Goal: Task Accomplishment & Management: Manage account settings

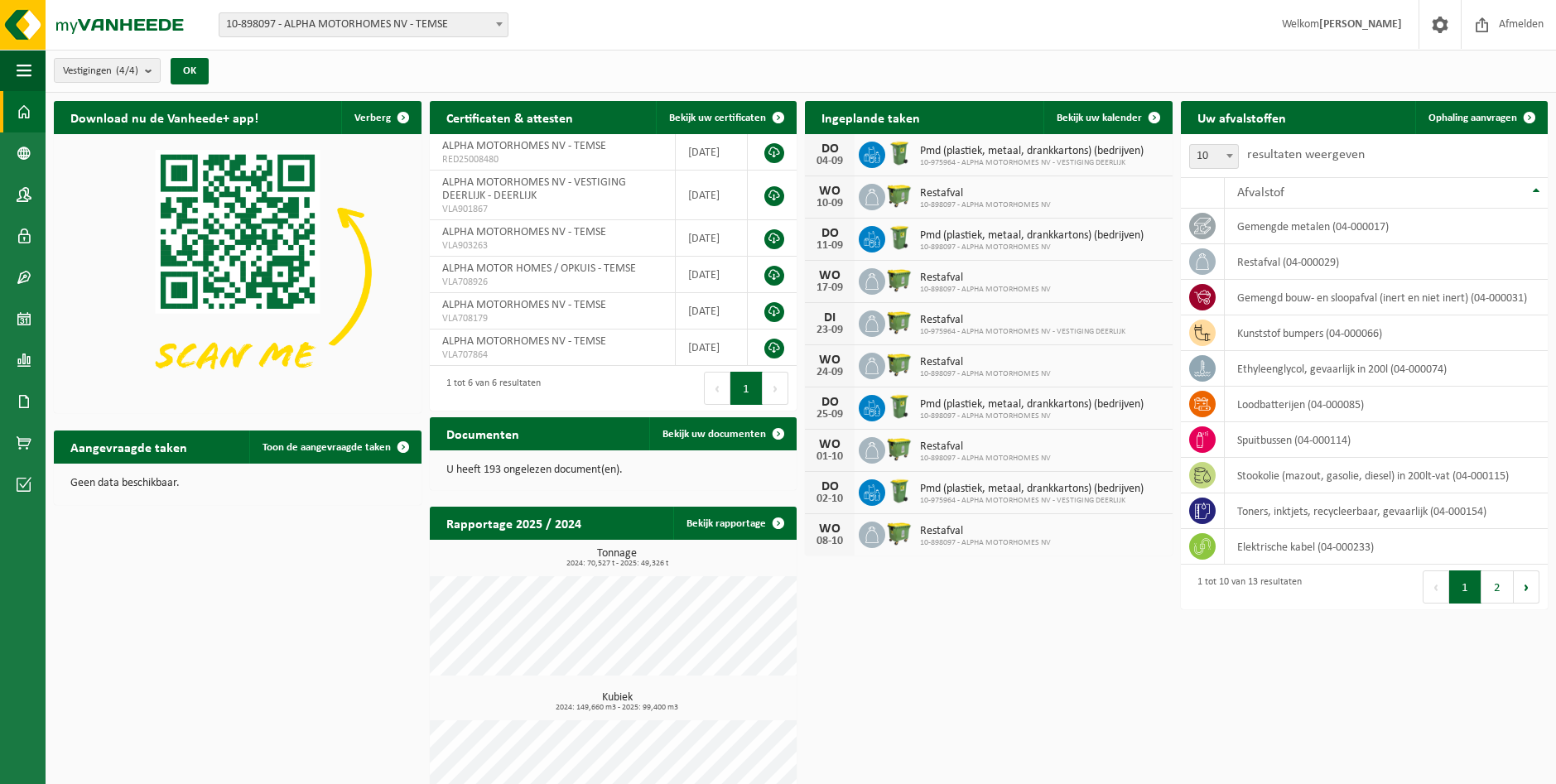
click at [436, 26] on span "10-898097 - ALPHA MOTORHOMES NV - TEMSE" at bounding box center [363, 24] width 288 height 23
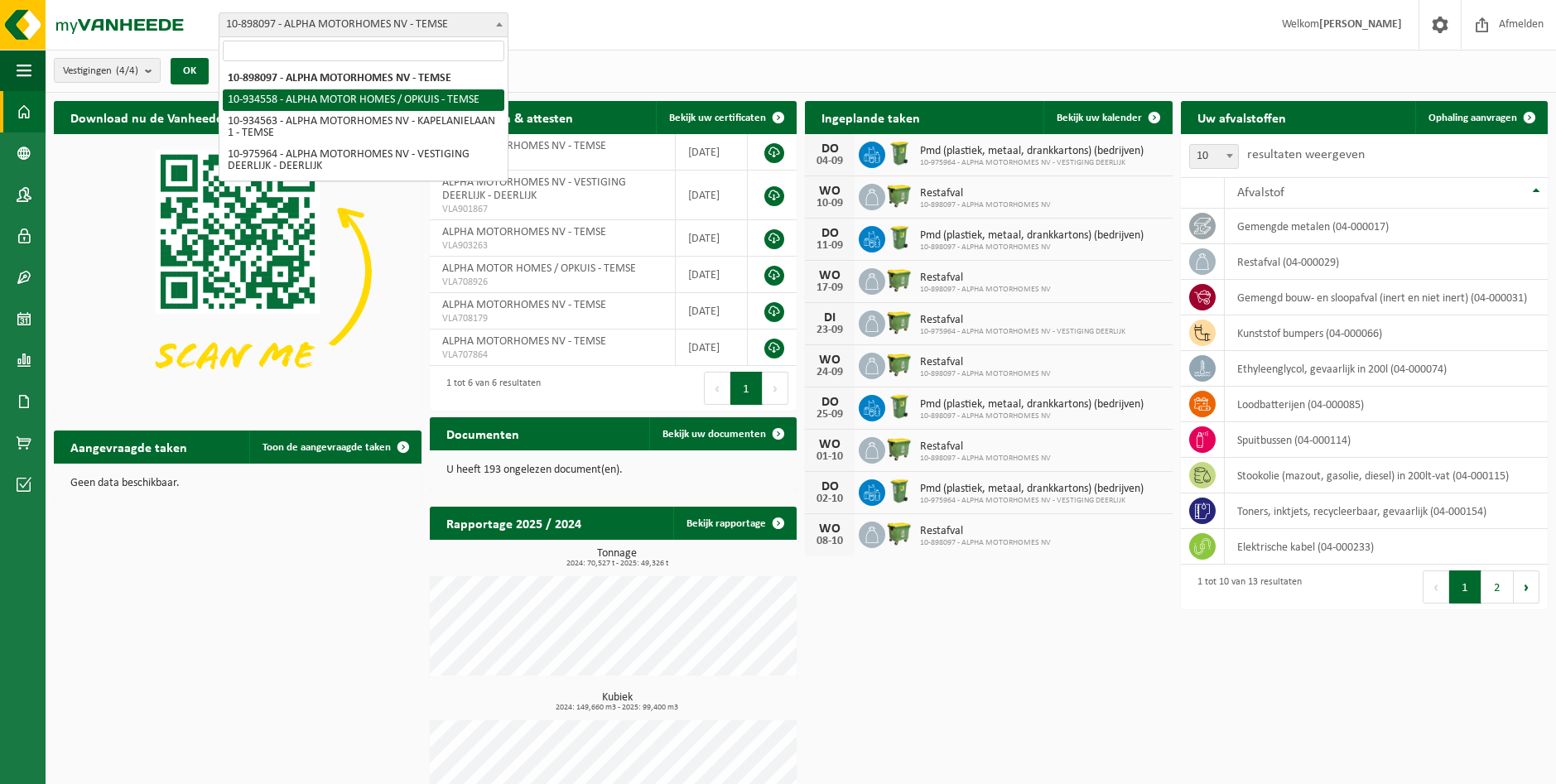
select select "136226"
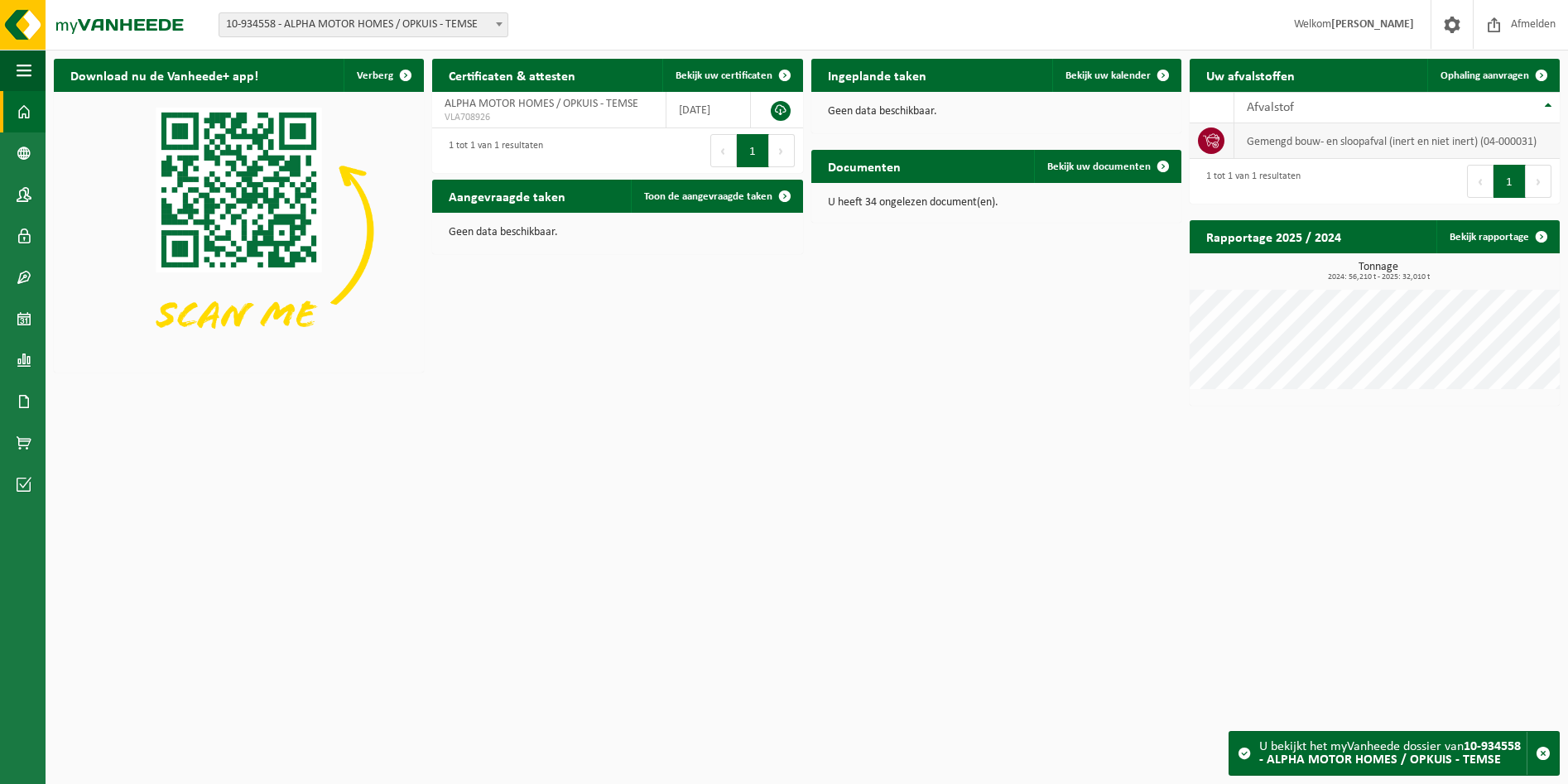
click at [1303, 145] on td "gemengd bouw- en sloopafval (inert en niet inert) (04-000031)" at bounding box center [1397, 142] width 326 height 36
click at [1487, 70] on span "Ophaling aanvragen" at bounding box center [1484, 75] width 88 height 11
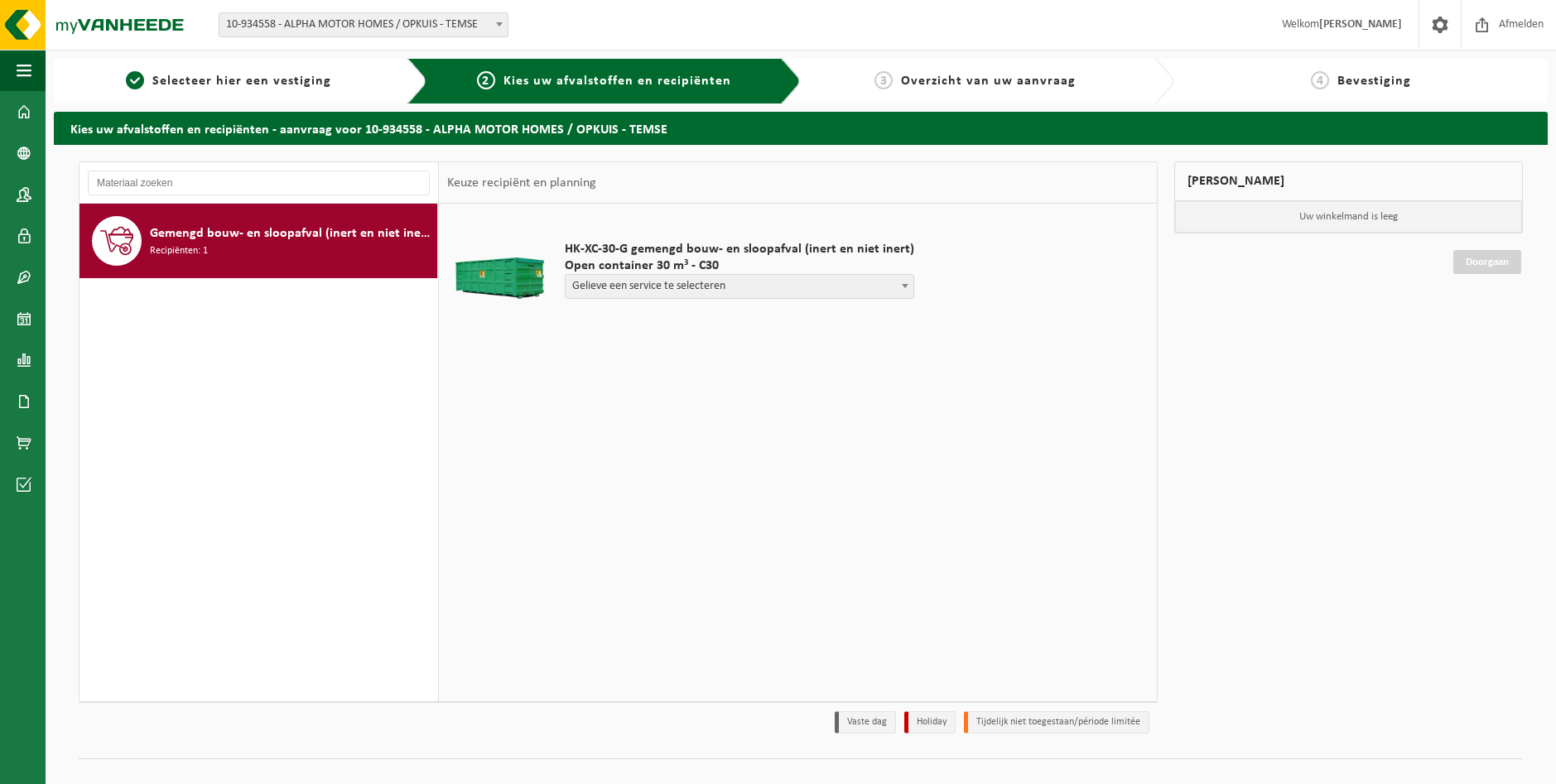
click at [667, 285] on span "Gelieve een service te selecteren" at bounding box center [739, 286] width 348 height 23
select select "P2PL-VEL-077681_HK-XC-30-GN-00_04-000031_46"
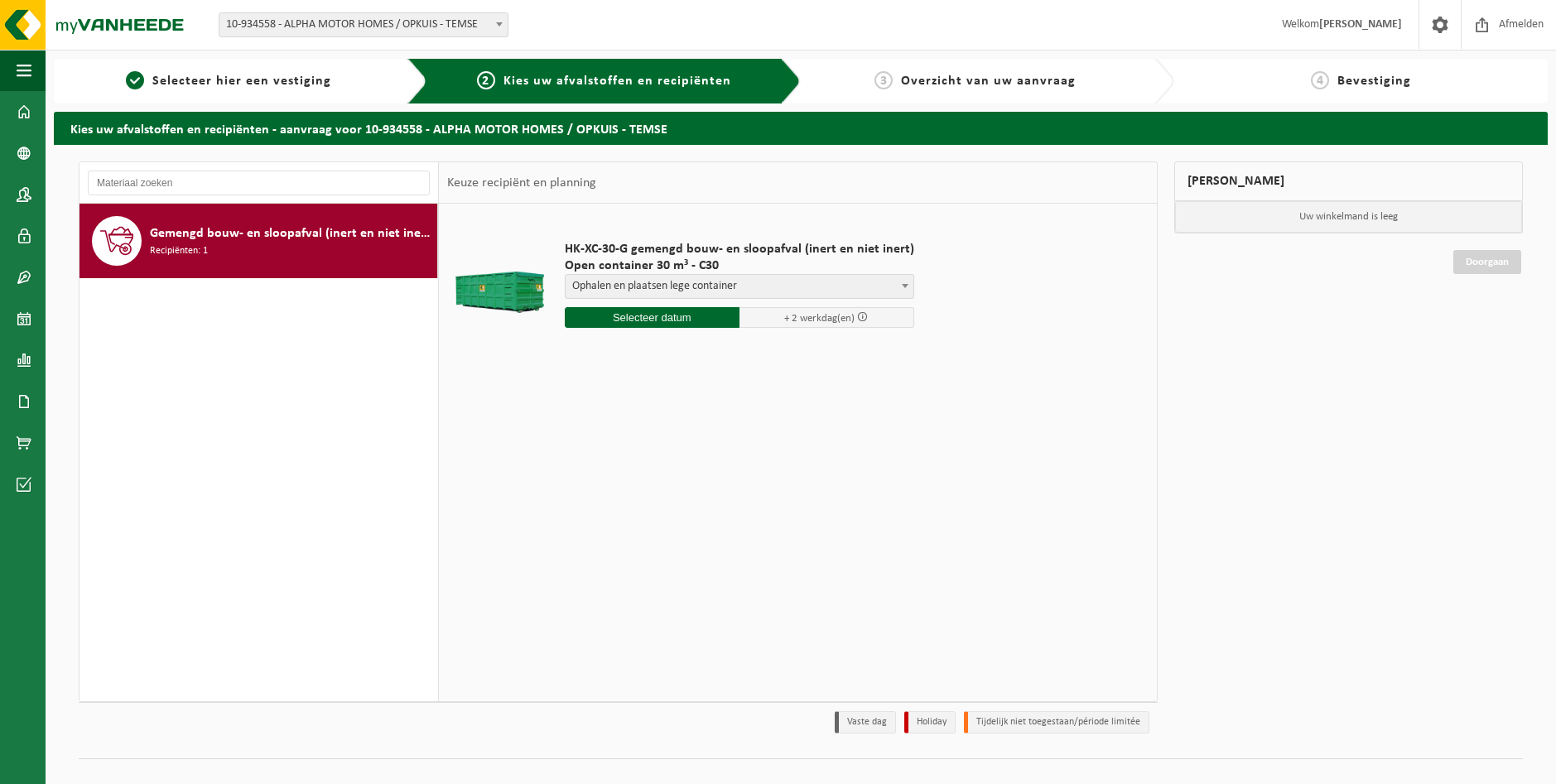
click at [669, 323] on input "text" at bounding box center [652, 317] width 174 height 21
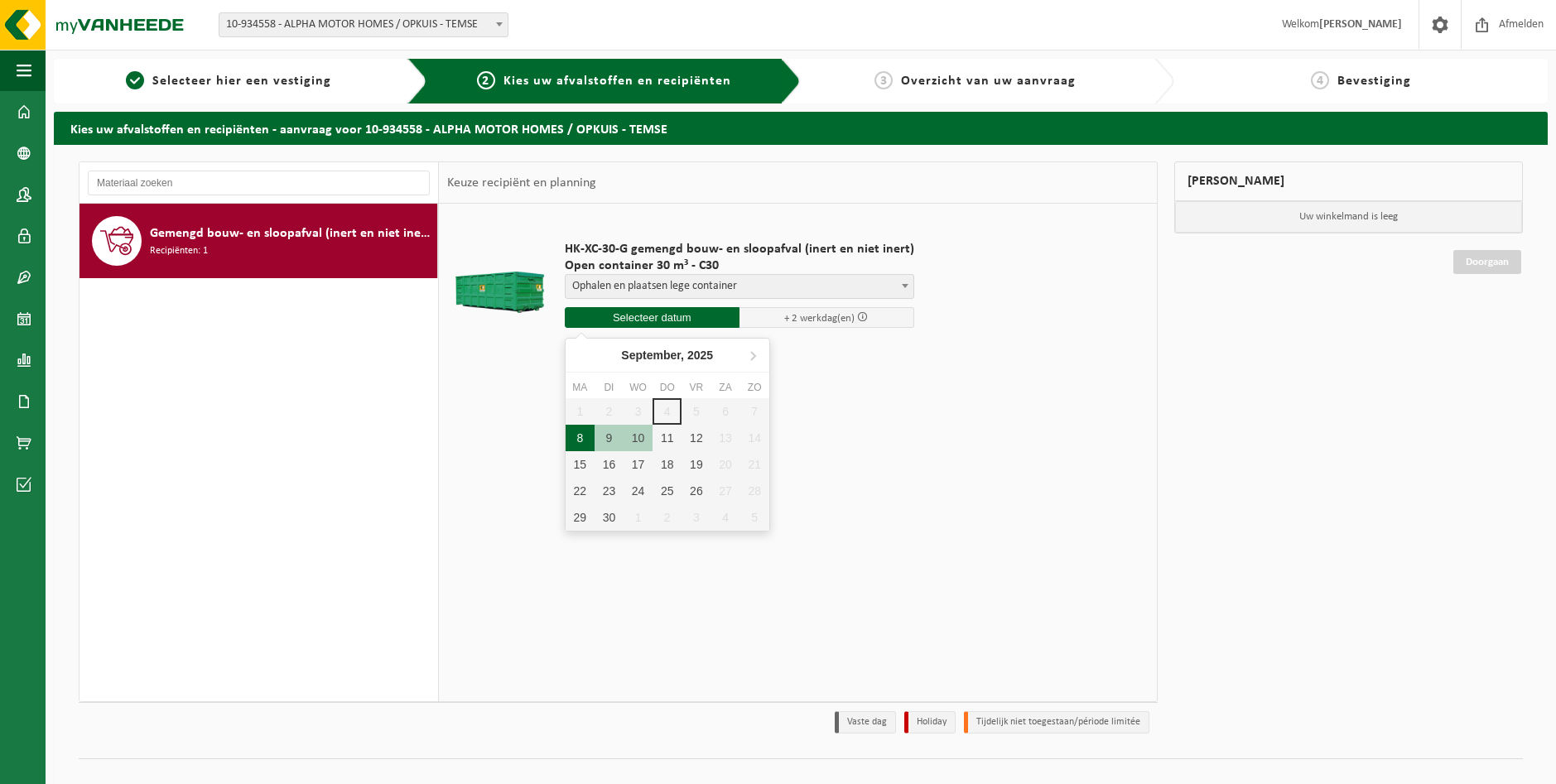
click at [574, 444] on div "8" at bounding box center [579, 438] width 29 height 27
type input "Van 2025-09-08"
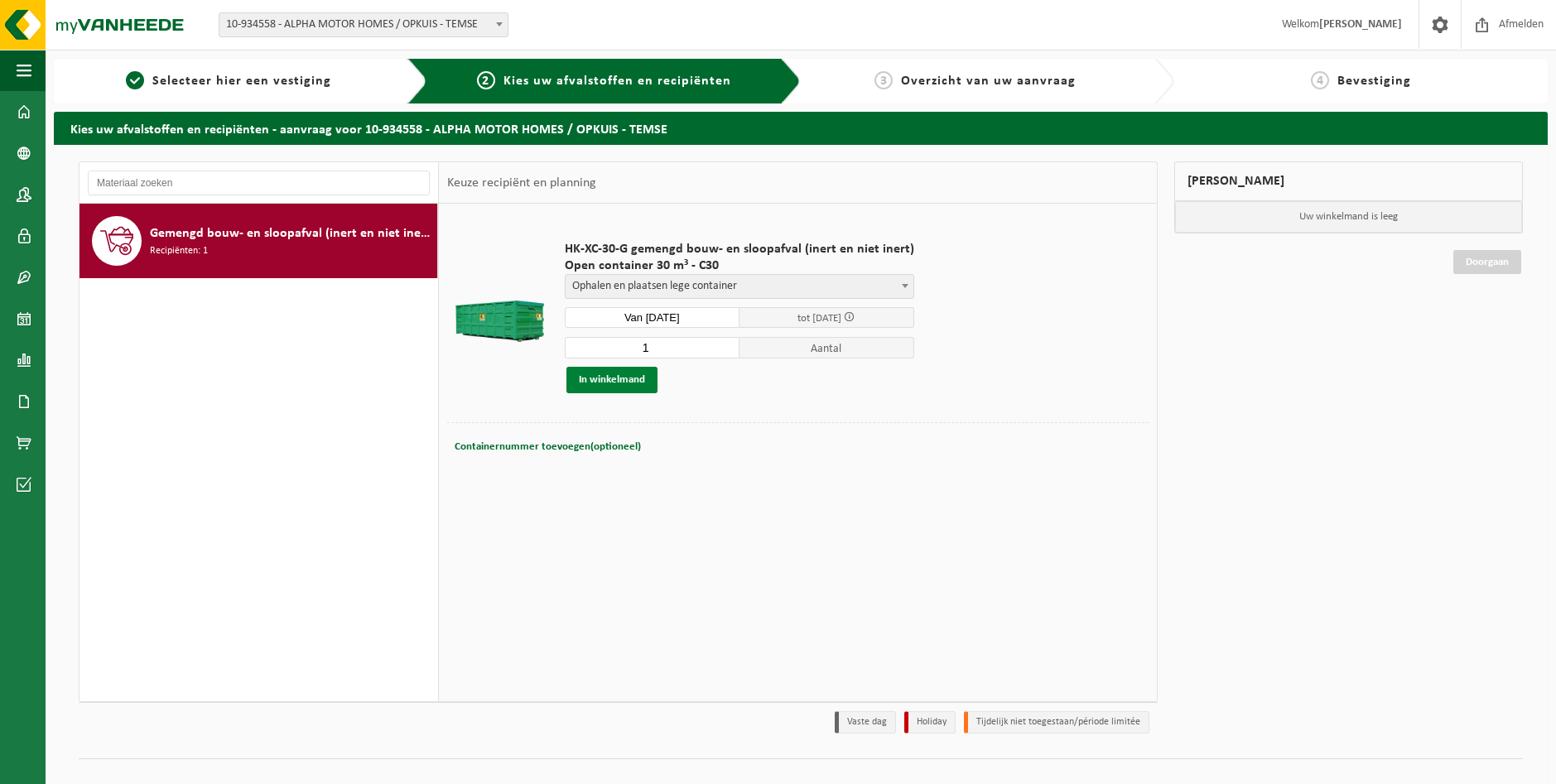
click at [601, 376] on button "In winkelmand" at bounding box center [612, 379] width 91 height 27
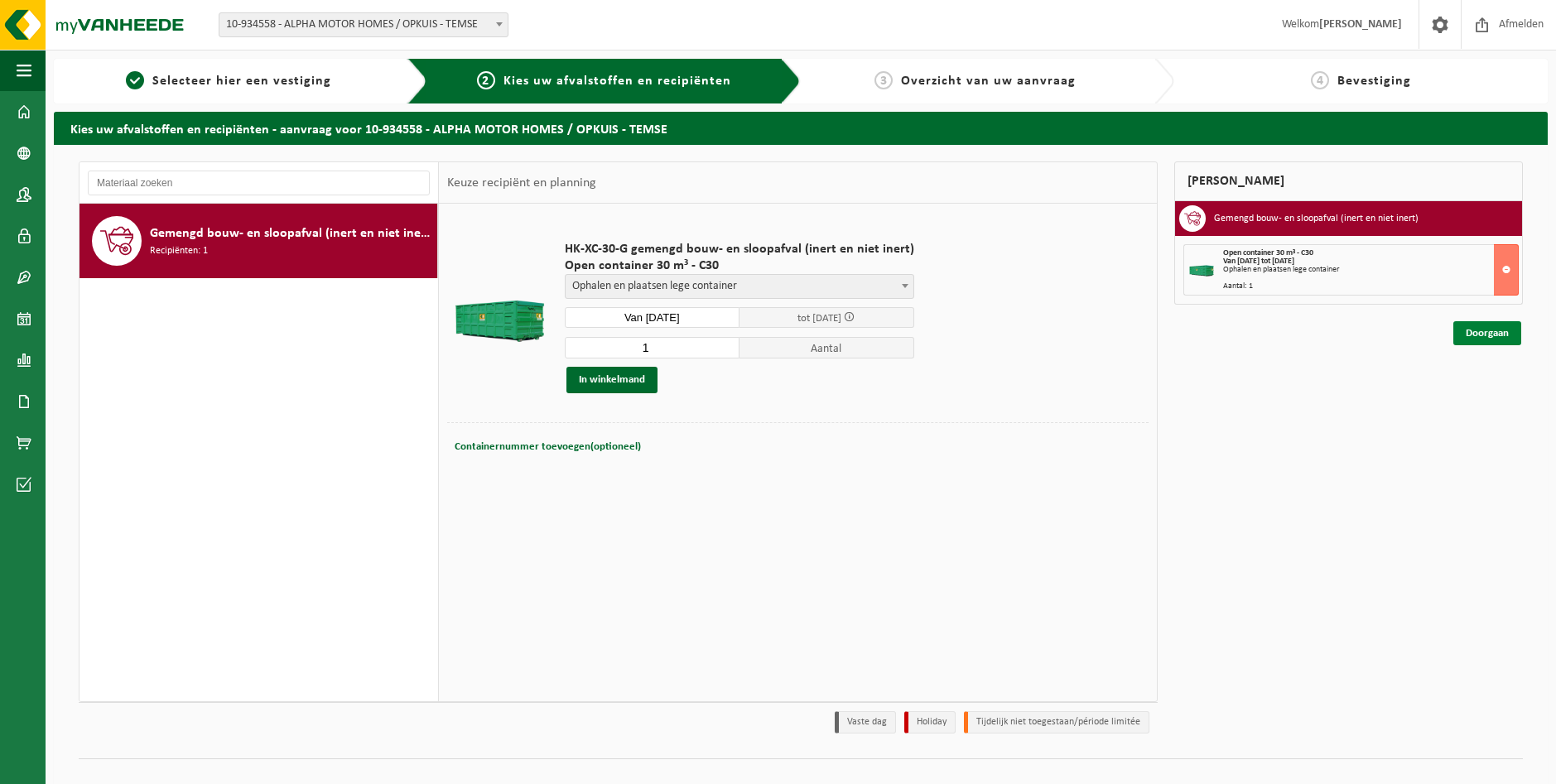
click at [1490, 331] on link "Doorgaan" at bounding box center [1488, 333] width 68 height 24
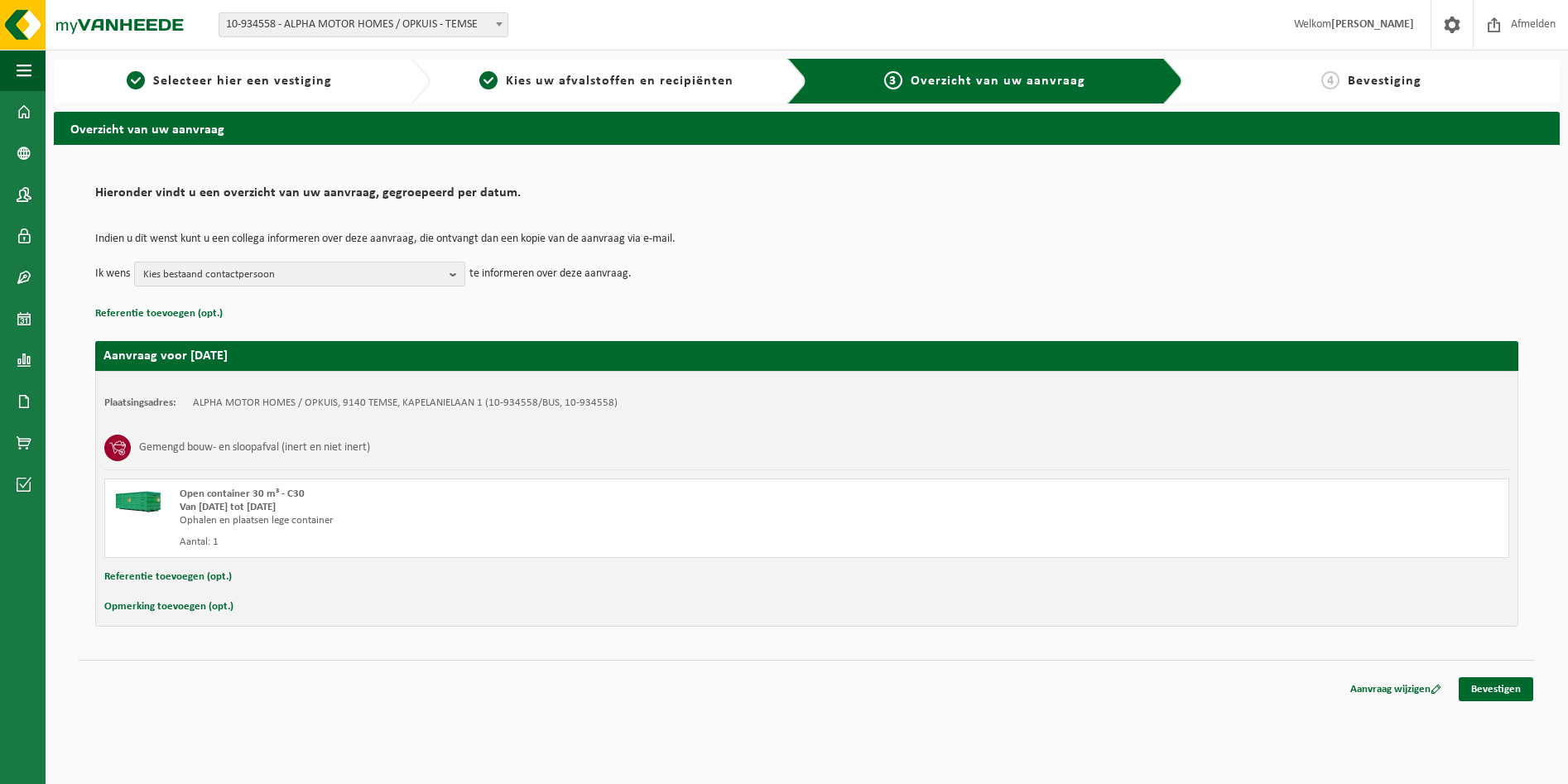
click at [298, 281] on span "Kies bestaand contactpersoon" at bounding box center [293, 274] width 300 height 25
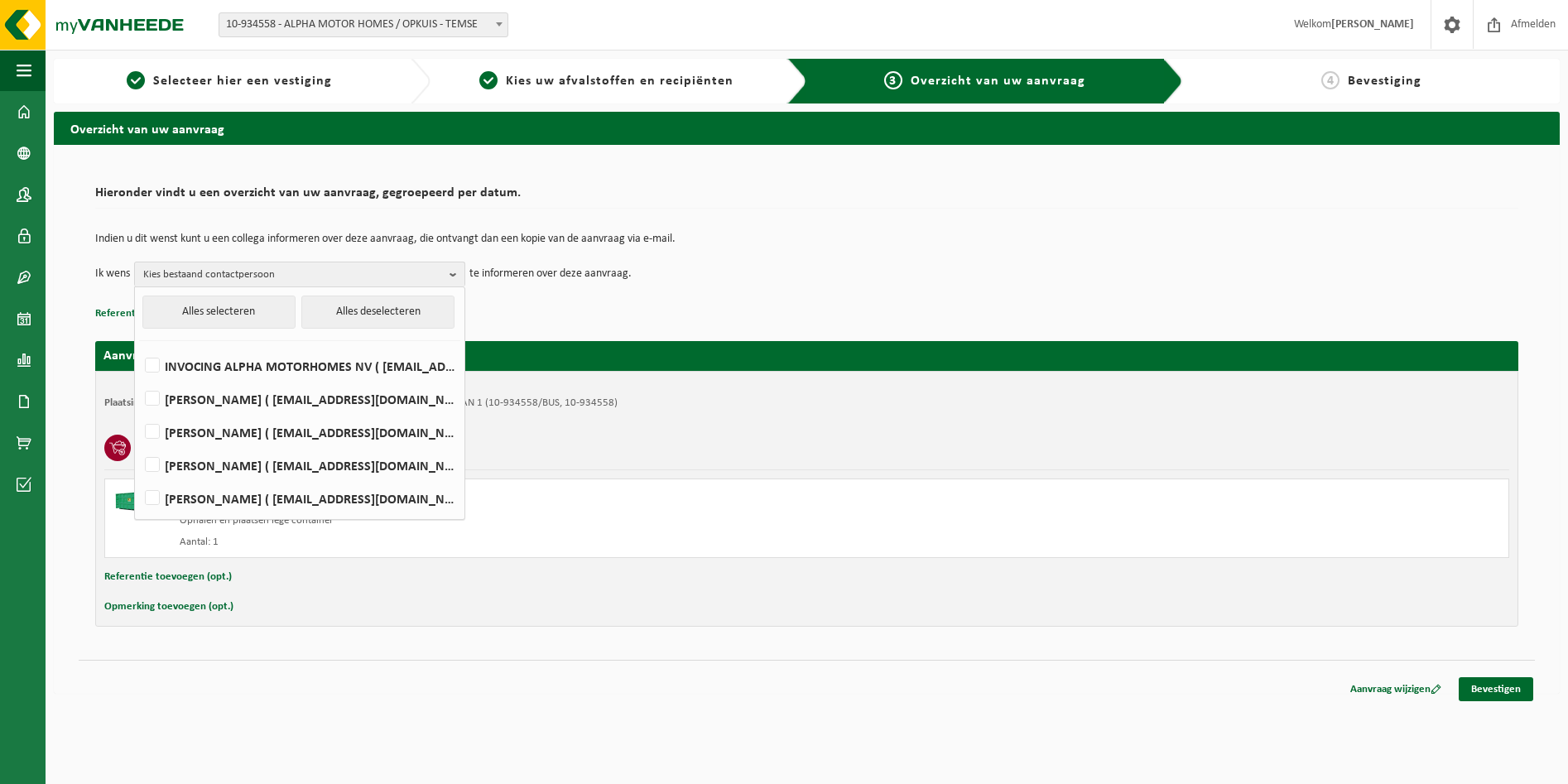
click at [469, 194] on h2 "Hieronder vindt u een overzicht van uw aanvraag, gegroepeerd per datum." at bounding box center [807, 197] width 1423 height 23
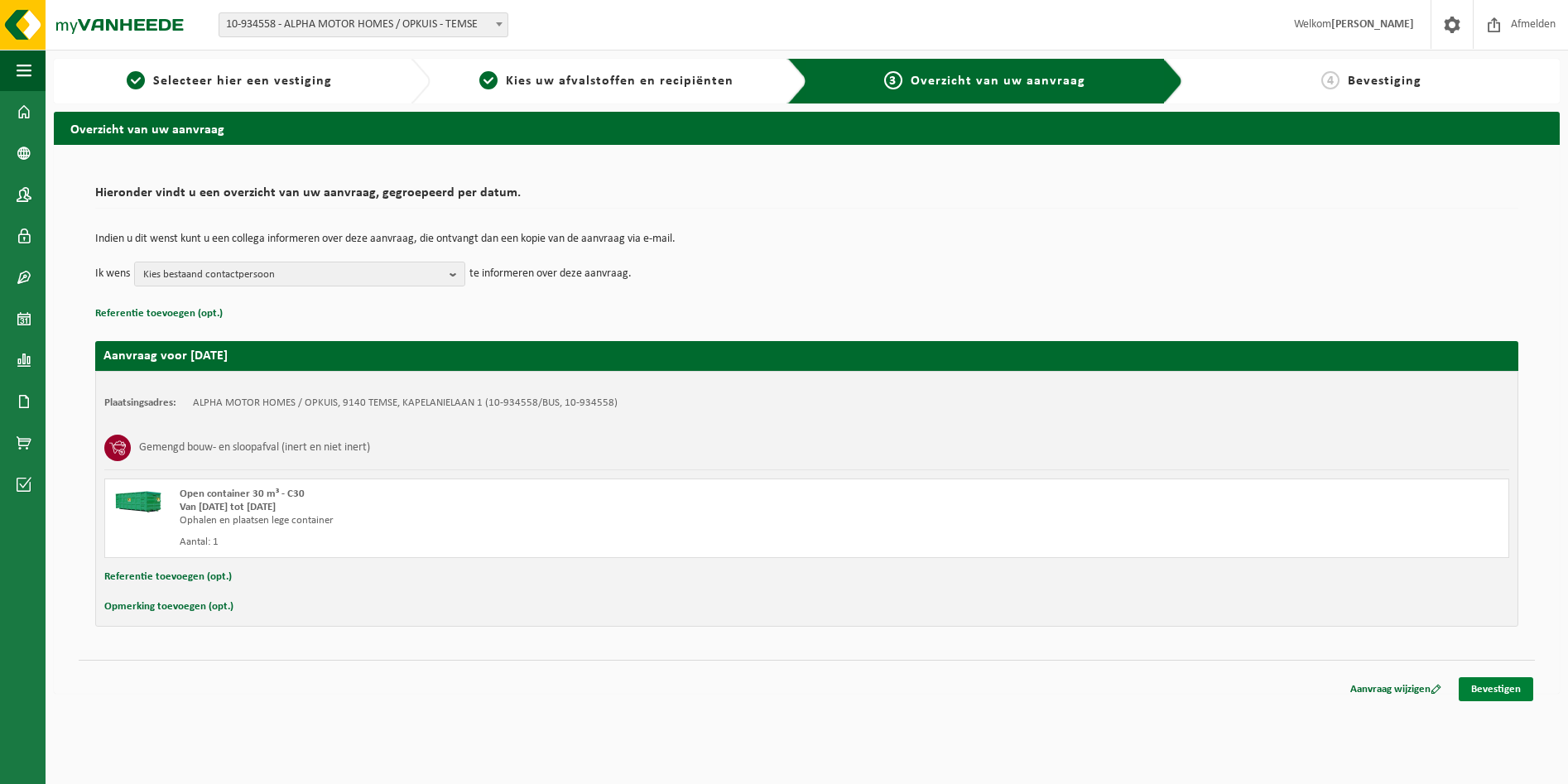
click at [1496, 695] on link "Bevestigen" at bounding box center [1495, 689] width 74 height 24
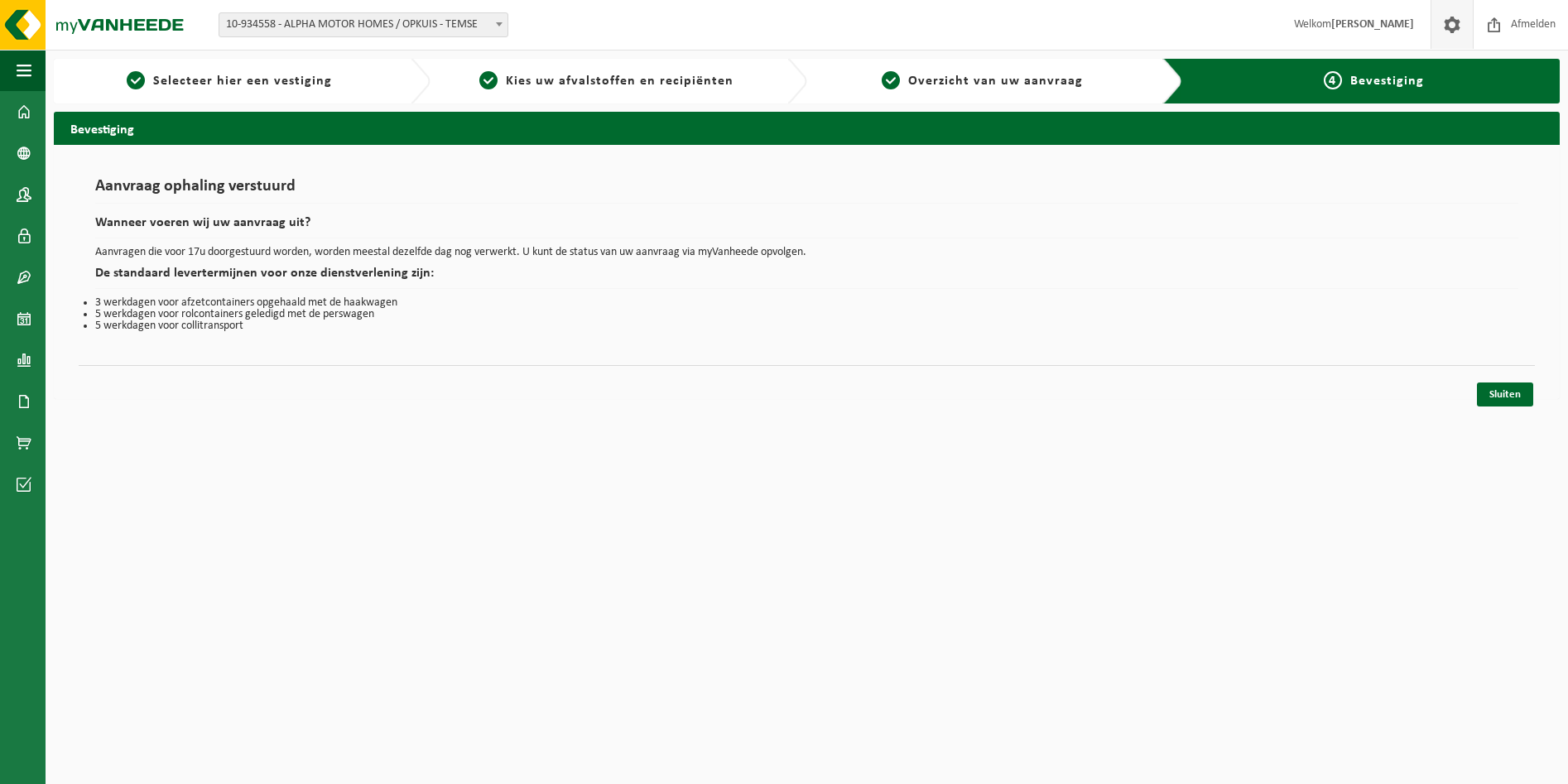
click at [1439, 32] on span at bounding box center [1451, 24] width 25 height 49
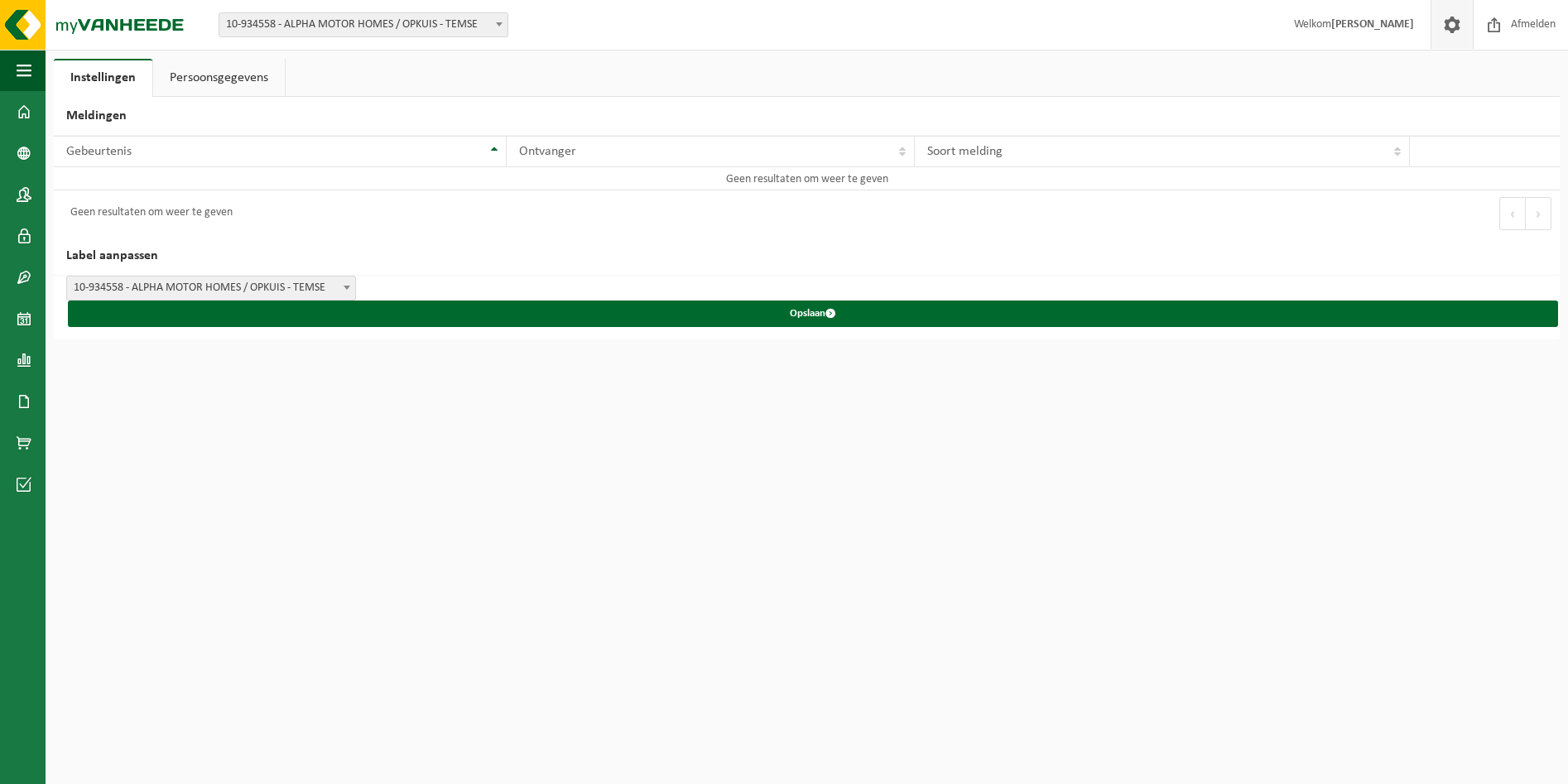
click at [245, 88] on link "Persoonsgegevens" at bounding box center [219, 77] width 132 height 38
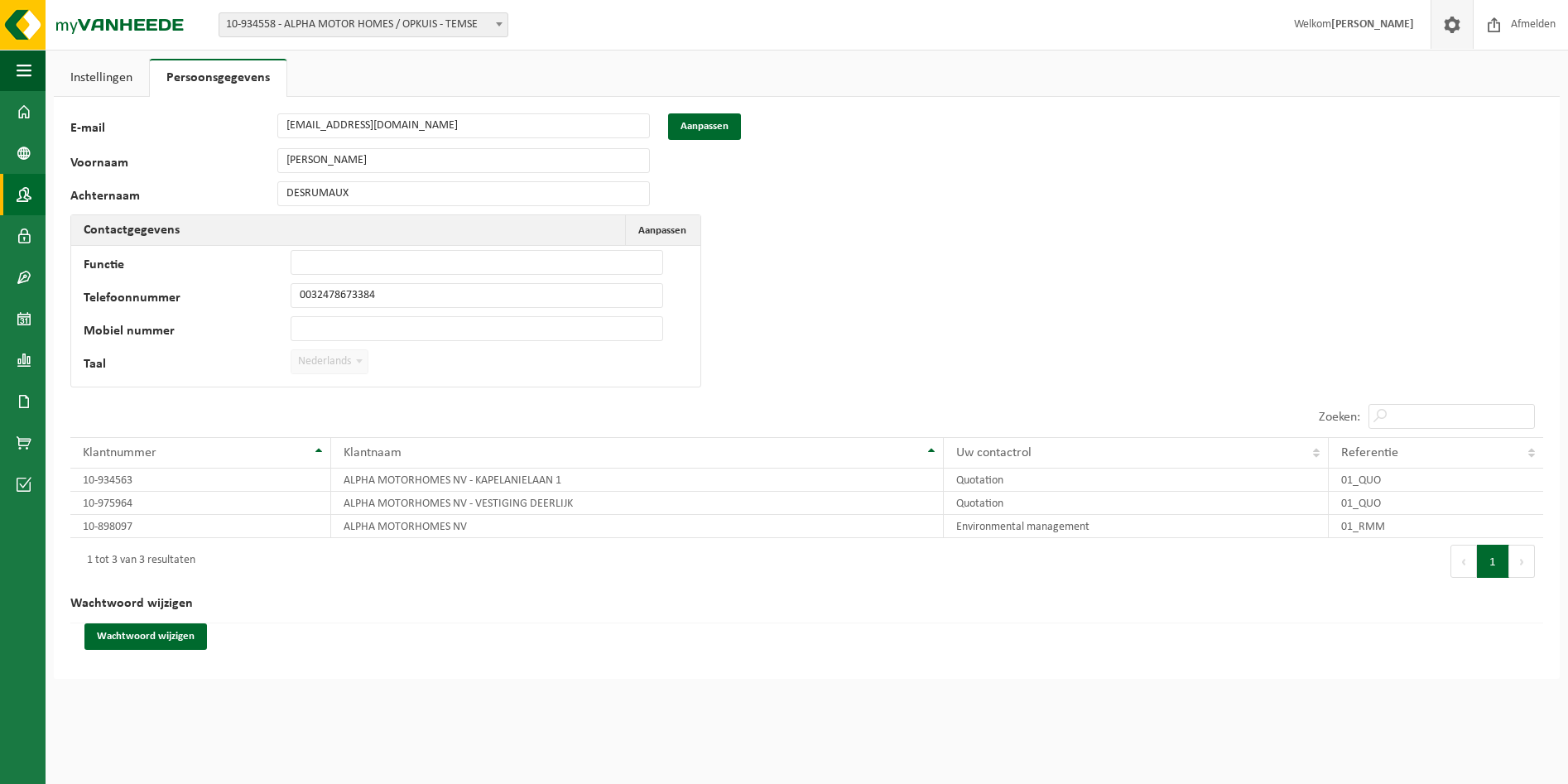
click at [24, 195] on span at bounding box center [24, 195] width 15 height 42
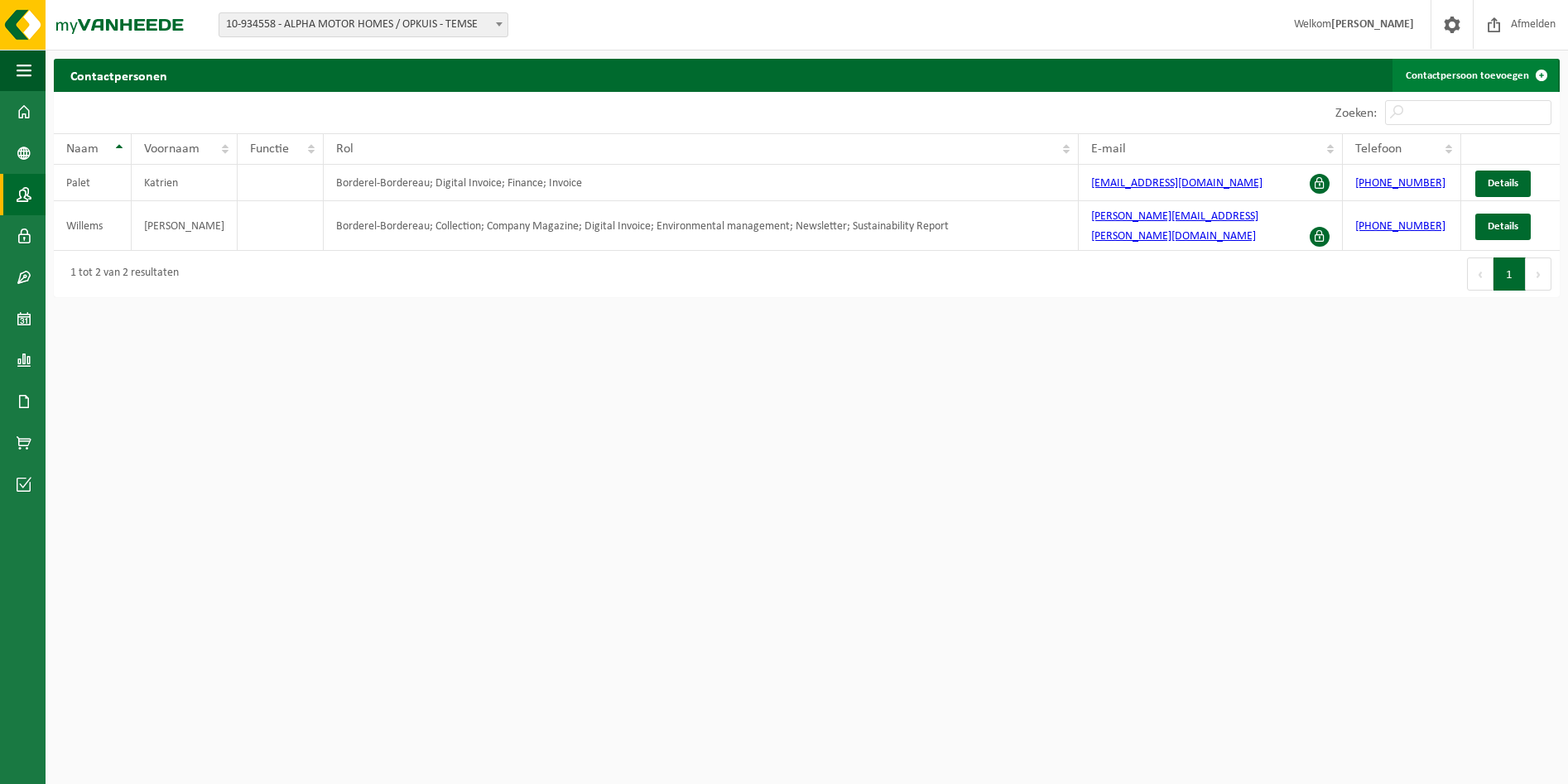
click at [1462, 81] on link "Contactpersoon toevoegen" at bounding box center [1475, 74] width 165 height 33
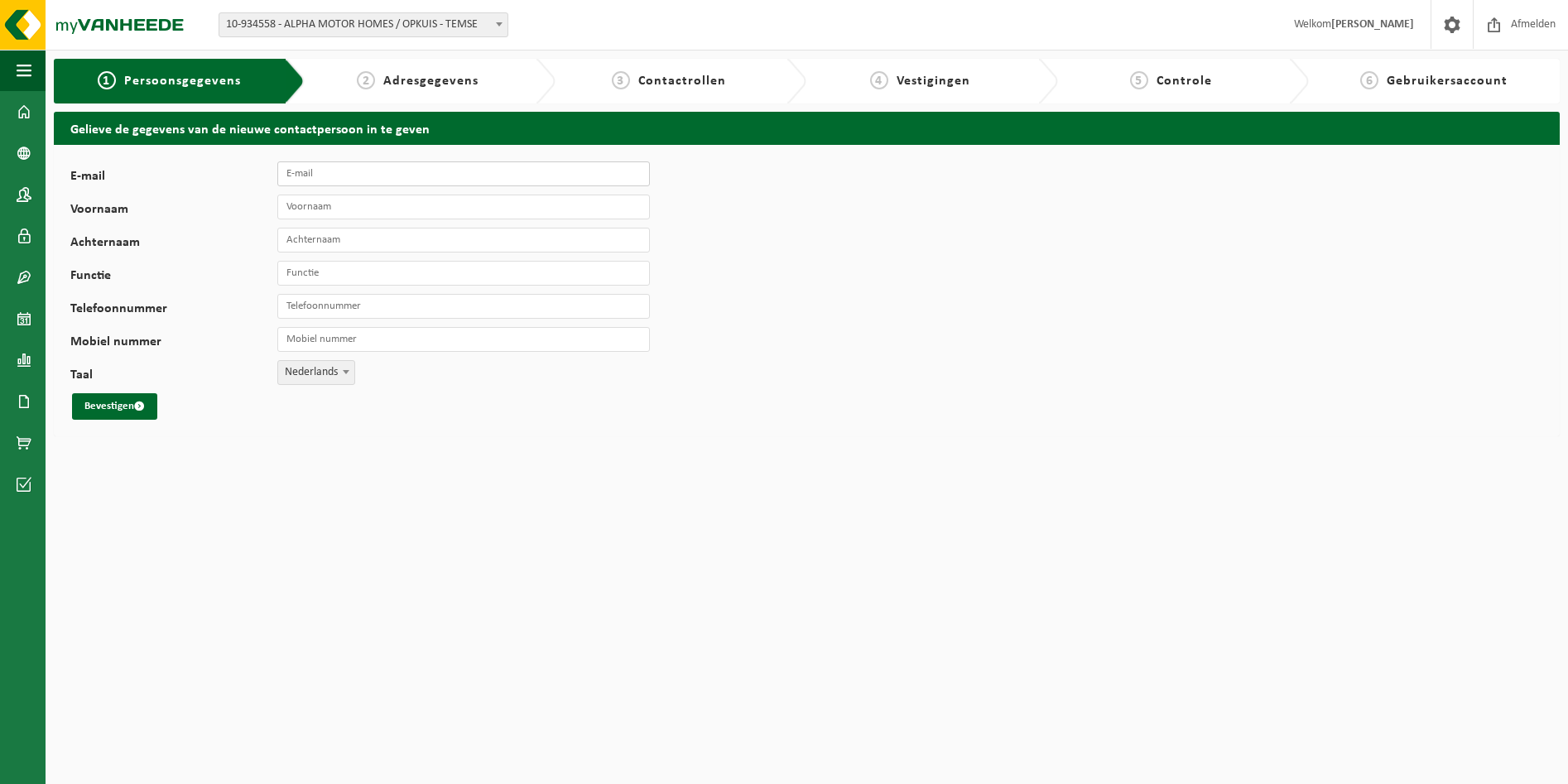
click at [433, 171] on input "E-mail" at bounding box center [463, 173] width 372 height 25
type input "[EMAIL_ADDRESS][DOMAIN_NAME]"
type input "Pierre"
type input "Belpaire"
type input "After-sales director"
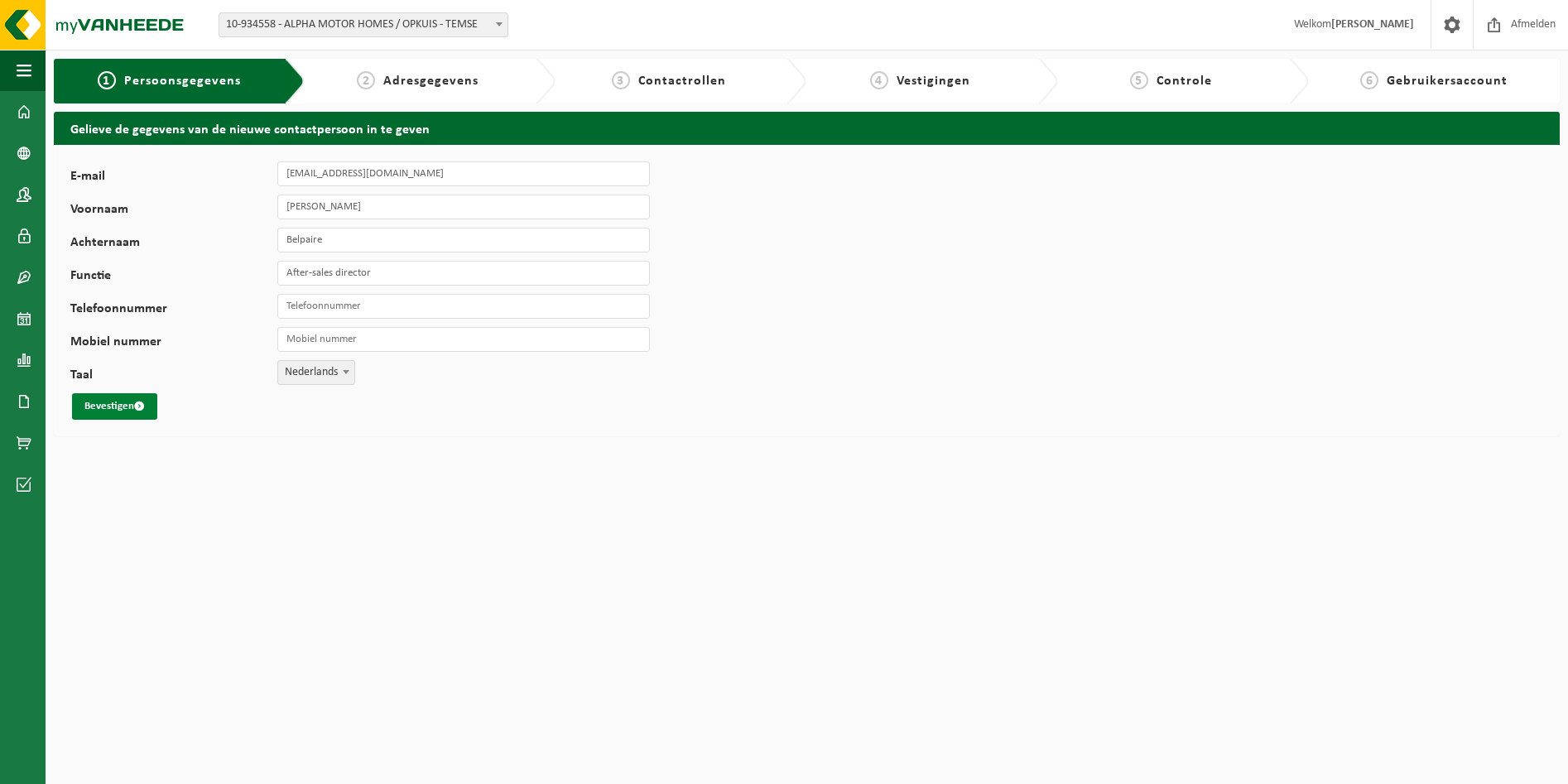
click at [101, 406] on button "Bevestigen" at bounding box center [115, 406] width 85 height 27
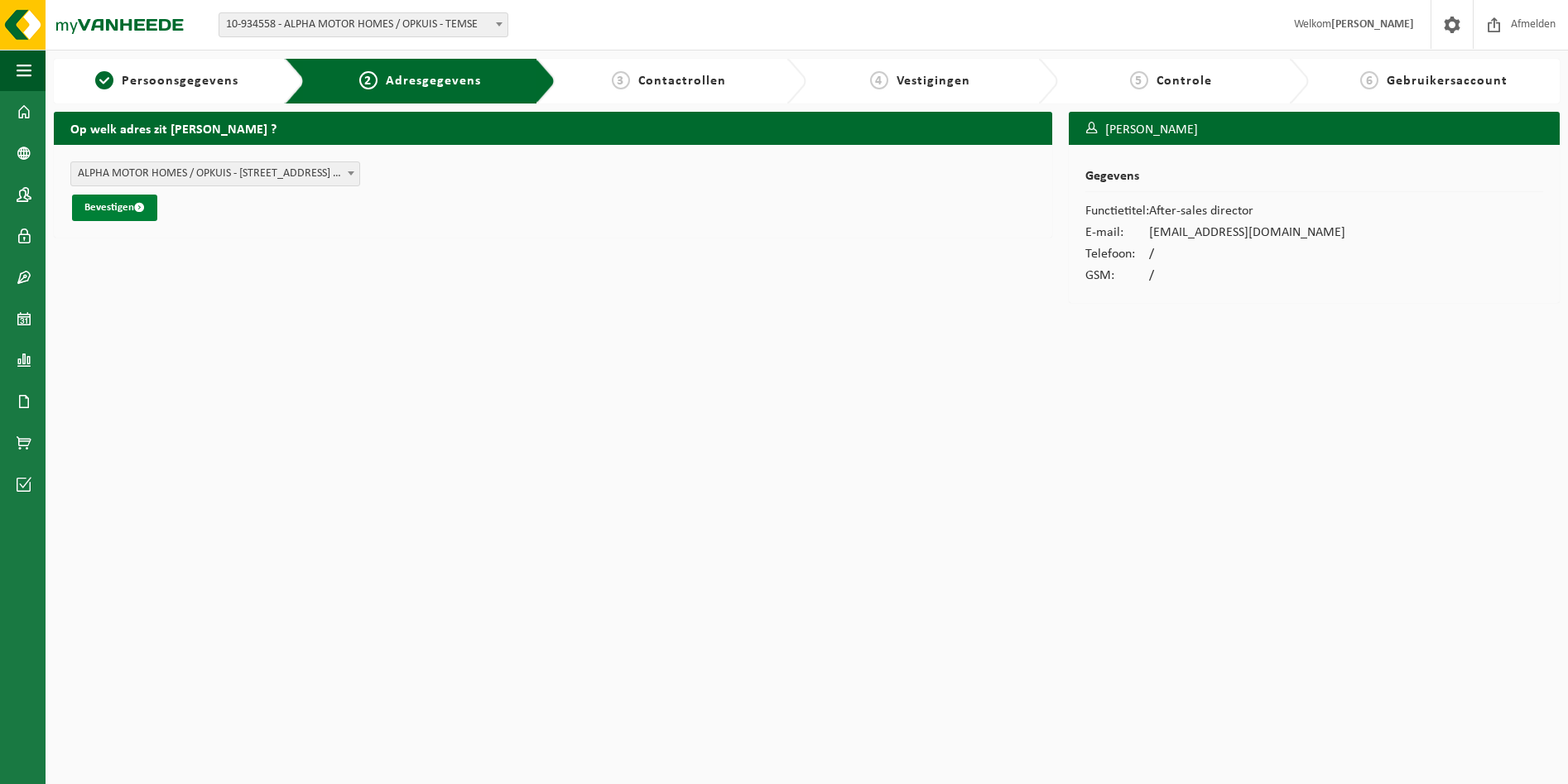
click at [83, 205] on button "Bevestigen" at bounding box center [115, 208] width 85 height 27
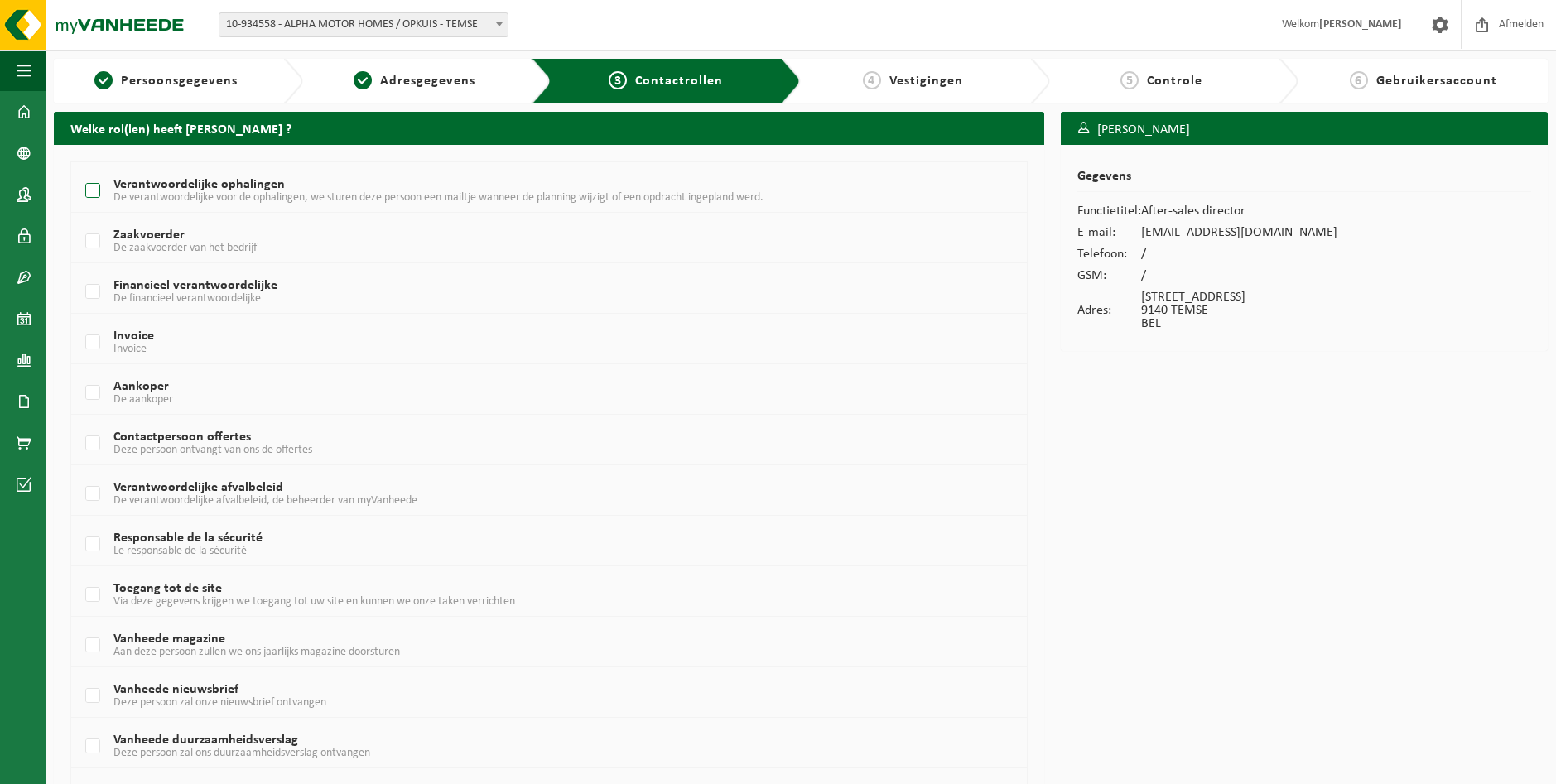
click at [103, 196] on label "Verantwoordelijke ophalingen De verantwoordelijke voor de ophalingen, we sturen…" at bounding box center [508, 191] width 853 height 25
click at [79, 170] on input "Verantwoordelijke ophalingen De verantwoordelijke voor de ophalingen, we sturen…" at bounding box center [78, 169] width 1 height 1
checkbox input "true"
click at [93, 392] on label "Aankoper De aankoper" at bounding box center [508, 393] width 853 height 25
click at [79, 372] on input "Aankoper De aankoper" at bounding box center [78, 371] width 1 height 1
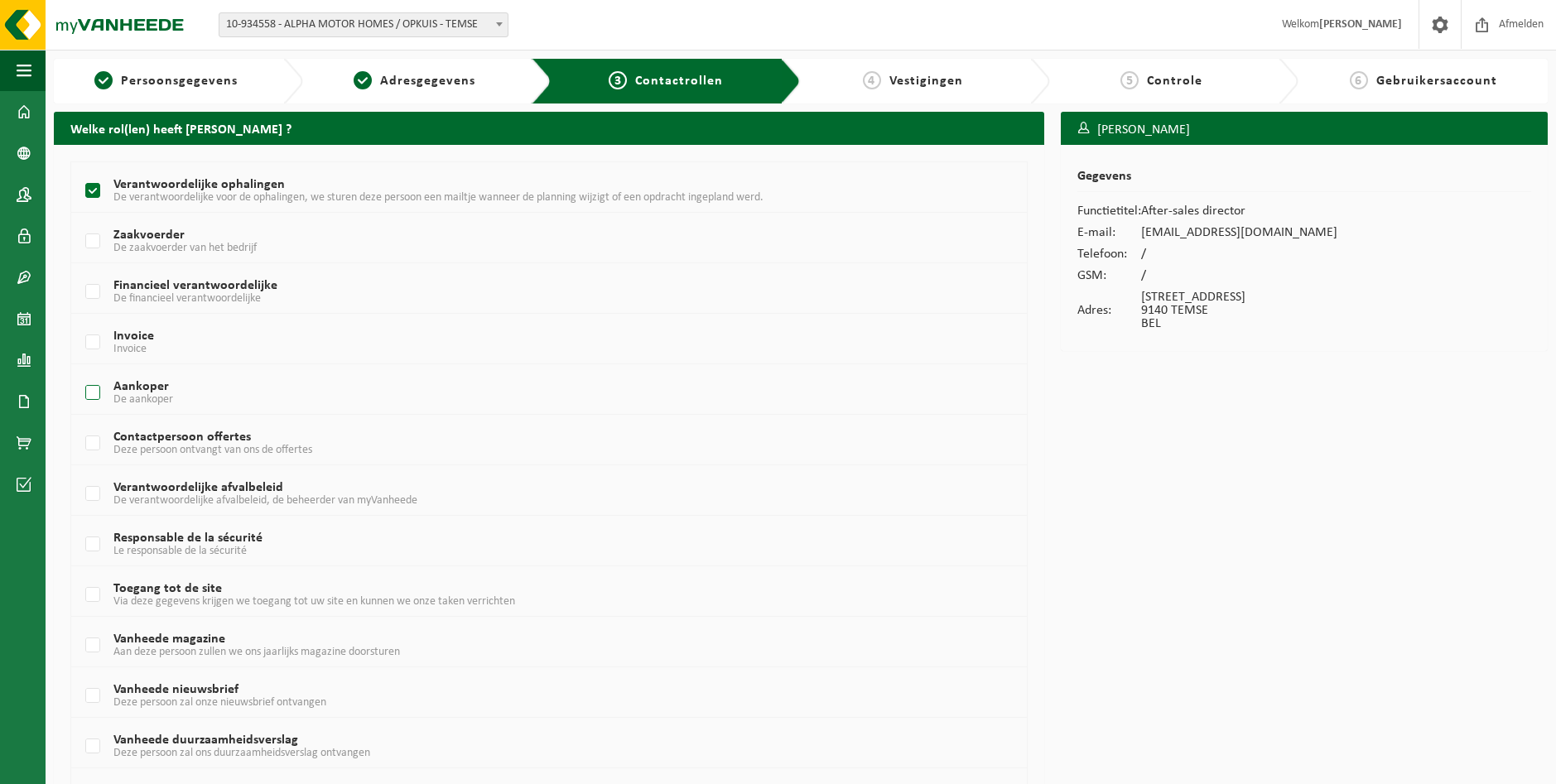
checkbox input "true"
click at [96, 438] on label "Contactpersoon offertes Deze persoon ontvangt van ons de offertes" at bounding box center [508, 443] width 853 height 25
click at [79, 423] on input "Contactpersoon offertes Deze persoon ontvangt van ons de offertes" at bounding box center [78, 422] width 1 height 1
checkbox input "true"
click at [95, 501] on label "Verantwoordelijke afvalbeleid De verantwoordelijke afvalbeleid, de beheerder va…" at bounding box center [508, 494] width 853 height 25
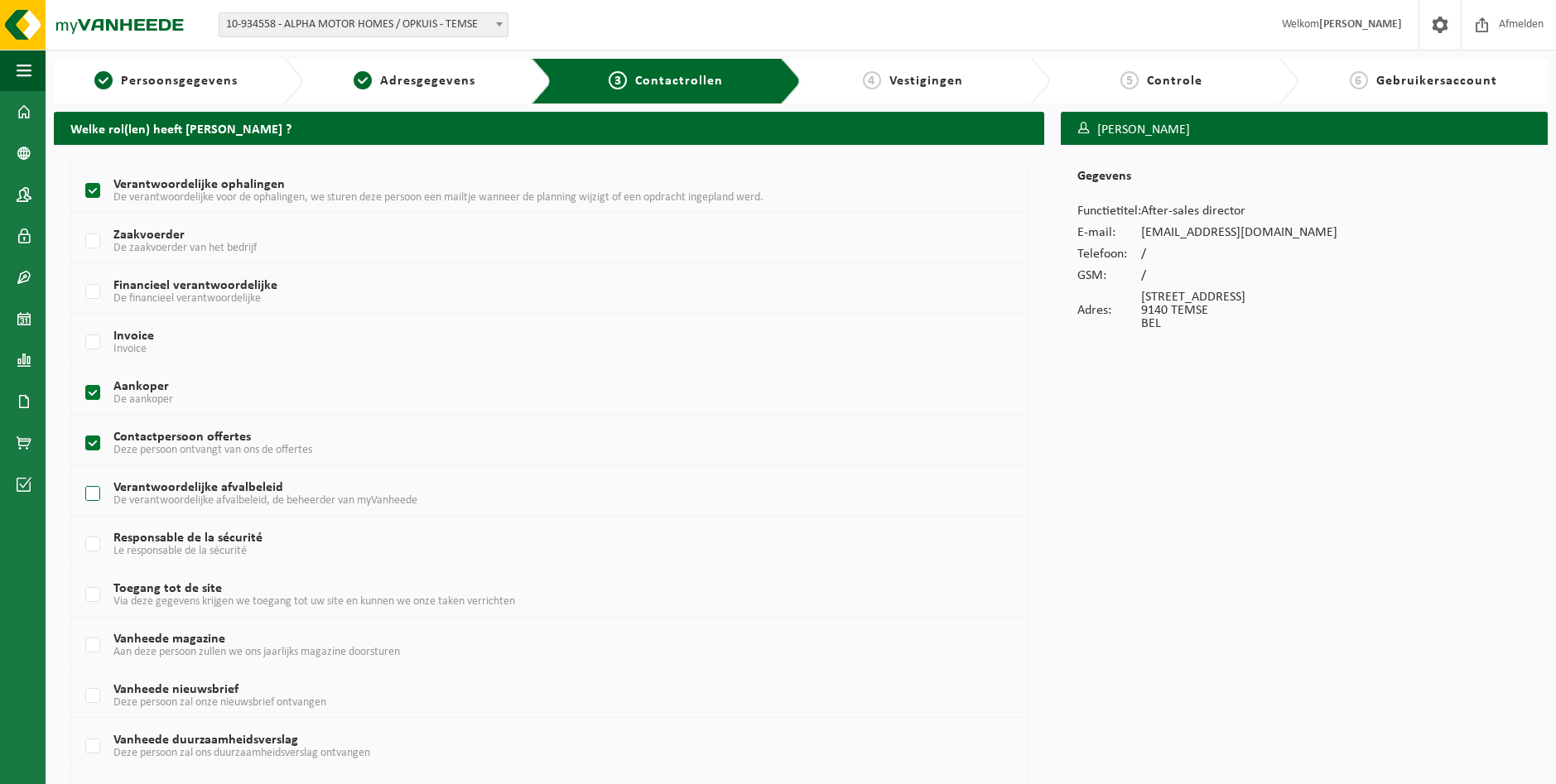
click at [79, 473] on input "Verantwoordelijke afvalbeleid De verantwoordelijke afvalbeleid, de beheerder va…" at bounding box center [78, 473] width 1 height 1
checkbox input "true"
click at [93, 601] on label "Toegang tot de site Via deze gegevens krijgen we toegang tot uw site en kunnen …" at bounding box center [508, 595] width 853 height 25
click at [79, 574] on input "Toegang tot de site Via deze gegevens krijgen we toegang tot uw site en kunnen …" at bounding box center [78, 574] width 1 height 1
checkbox input "true"
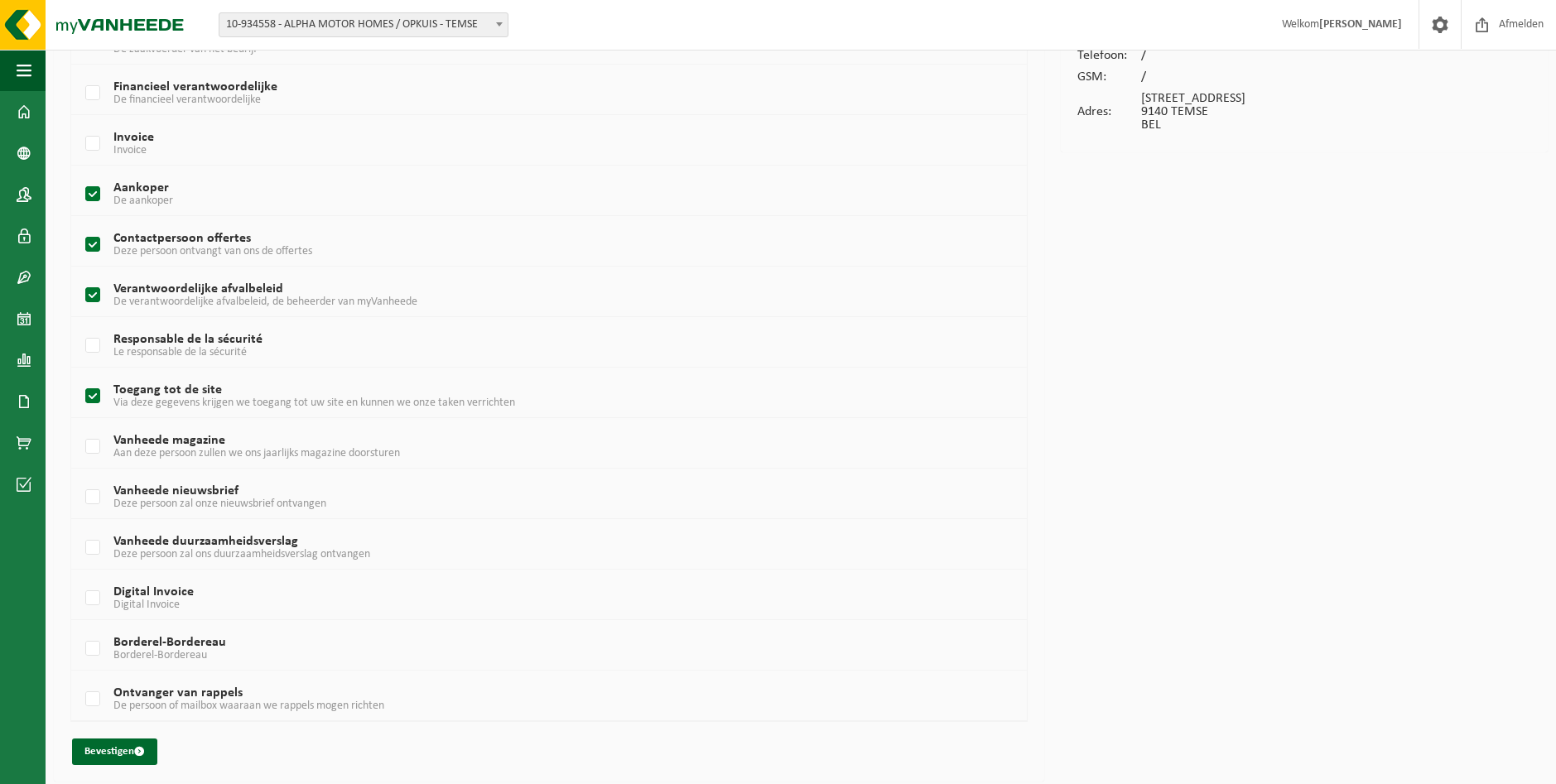
scroll to position [204, 0]
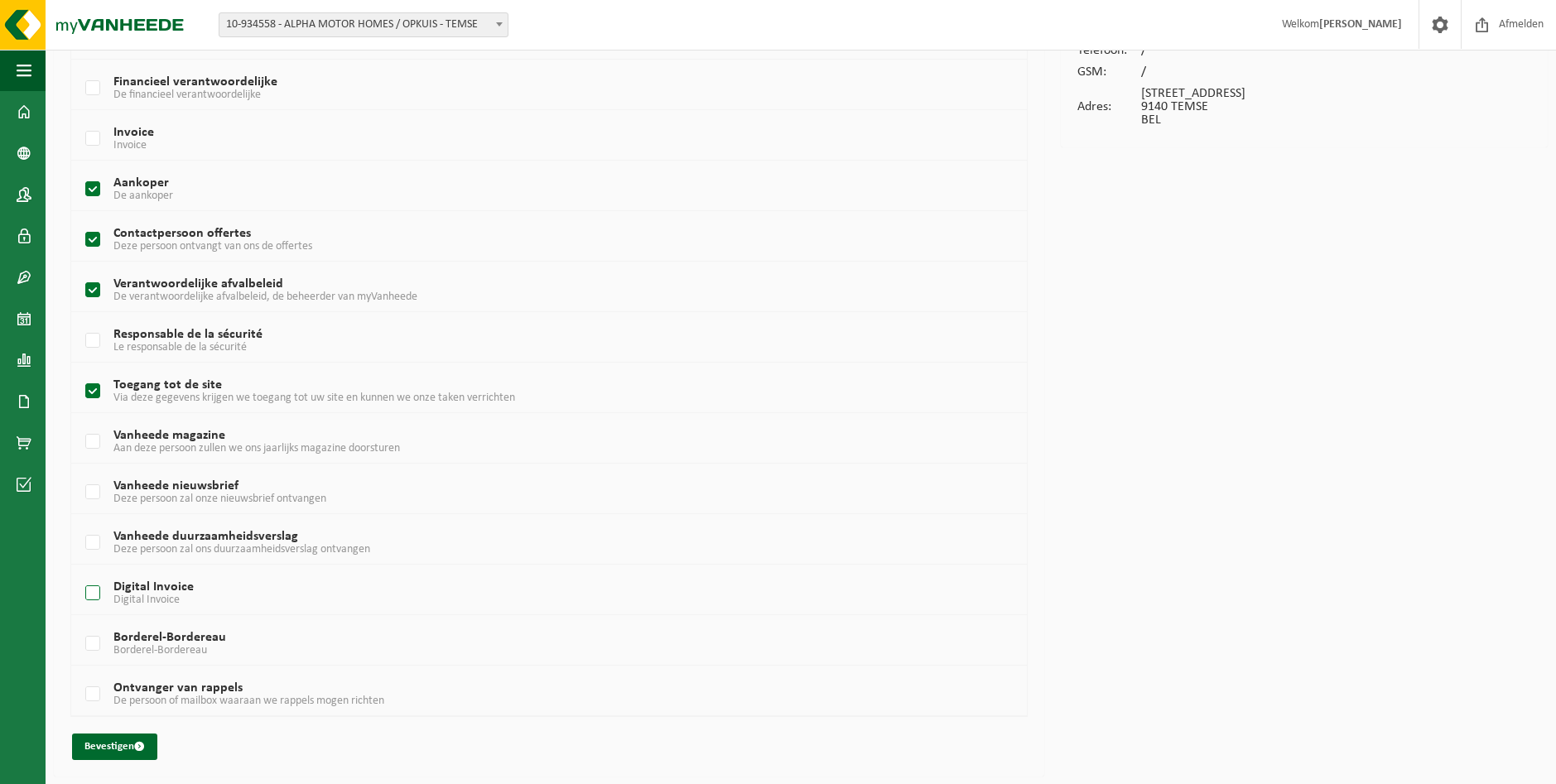
click at [90, 584] on label "Digital Invoice Digital Invoice" at bounding box center [508, 593] width 853 height 25
click at [79, 573] on input "Digital Invoice Digital Invoice" at bounding box center [78, 572] width 1 height 1
checkbox input "true"
click at [88, 651] on label "Borderel-Bordereau Borderel-Bordereau" at bounding box center [508, 643] width 853 height 25
click at [79, 624] on input "Borderel-Bordereau Borderel-Bordereau" at bounding box center [78, 623] width 1 height 1
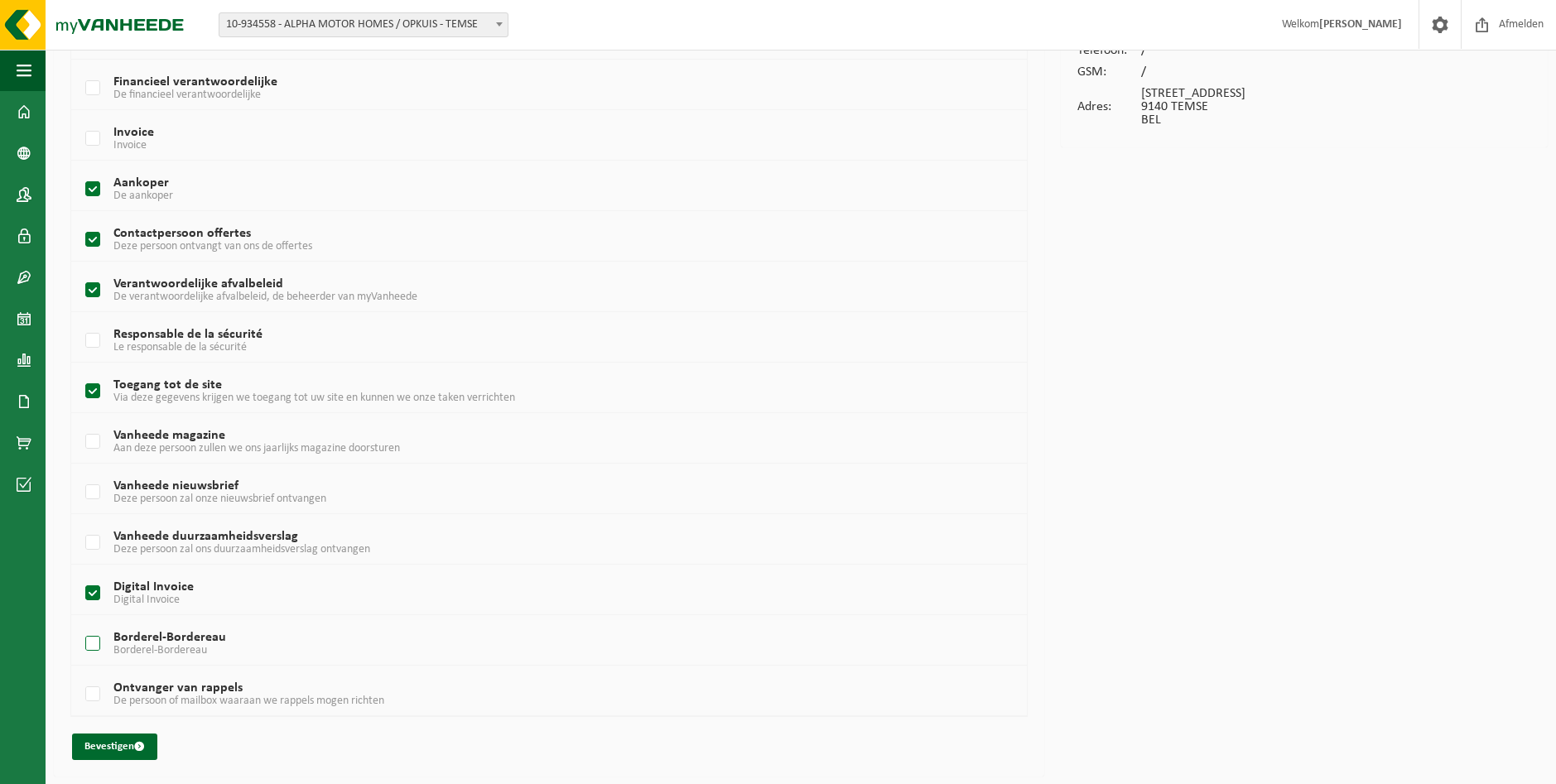
checkbox input "true"
click at [110, 746] on button "Bevestigen" at bounding box center [115, 746] width 85 height 27
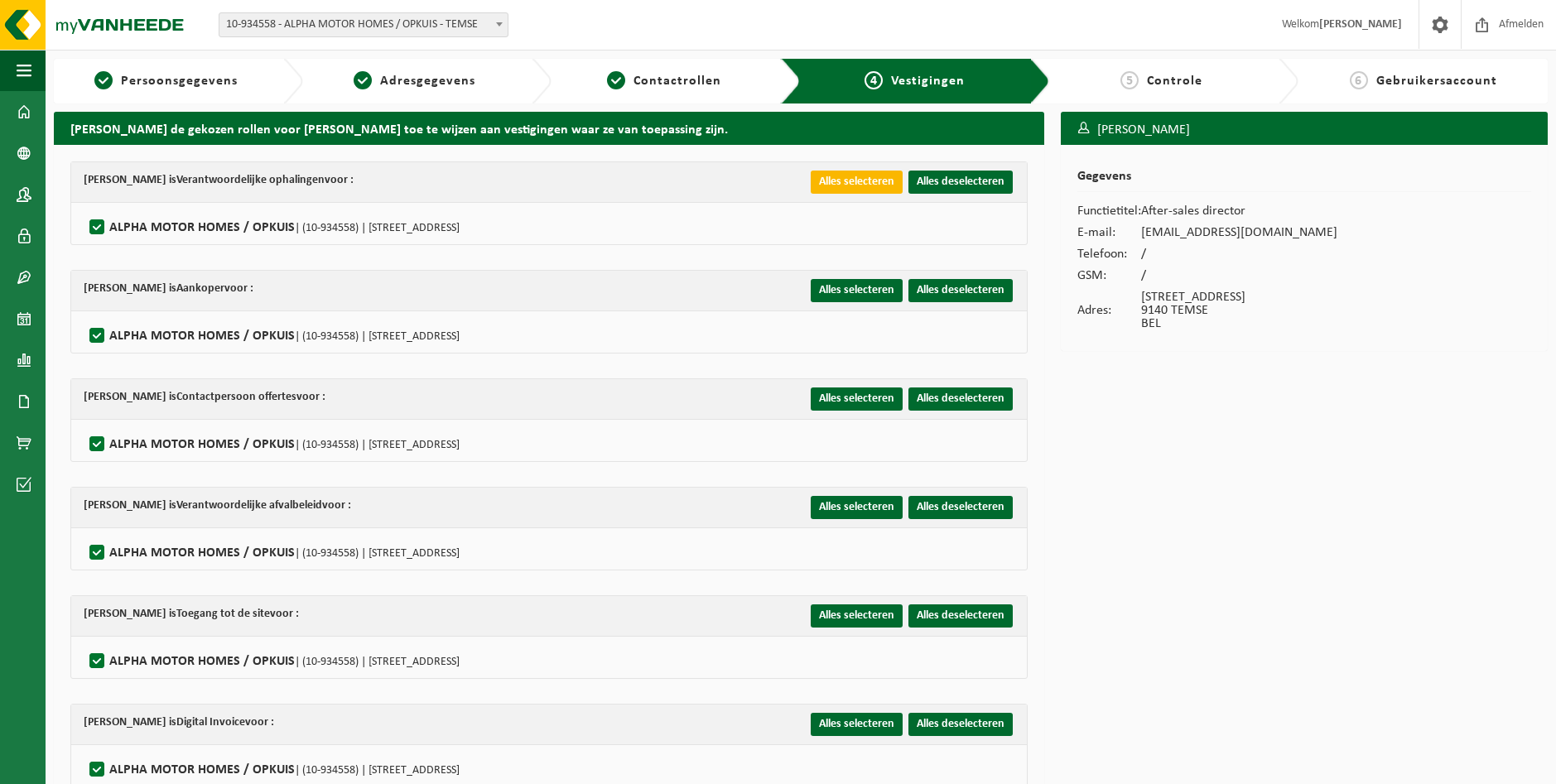
click at [856, 179] on button "Alles selecteren" at bounding box center [857, 181] width 92 height 23
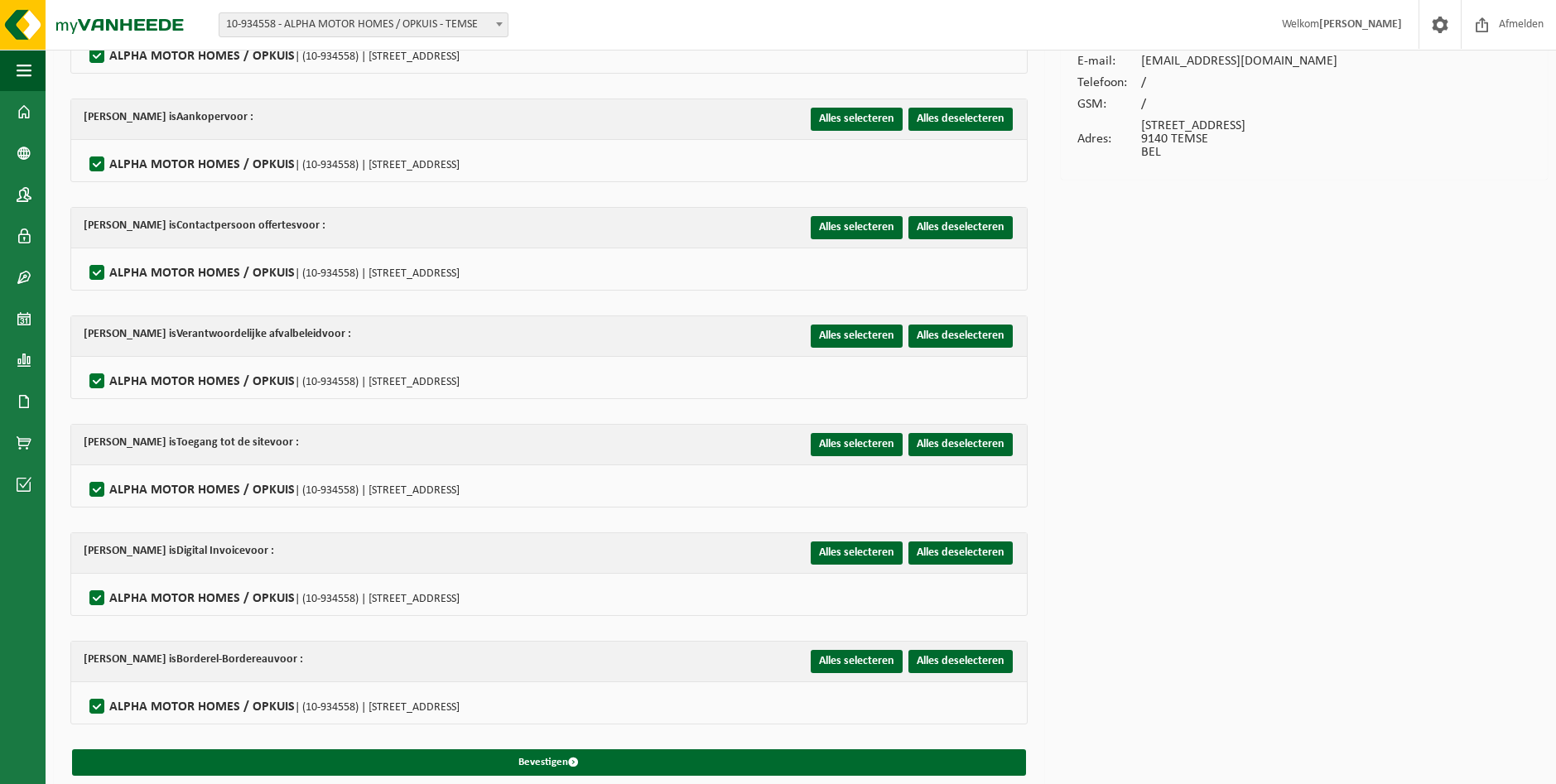
scroll to position [181, 0]
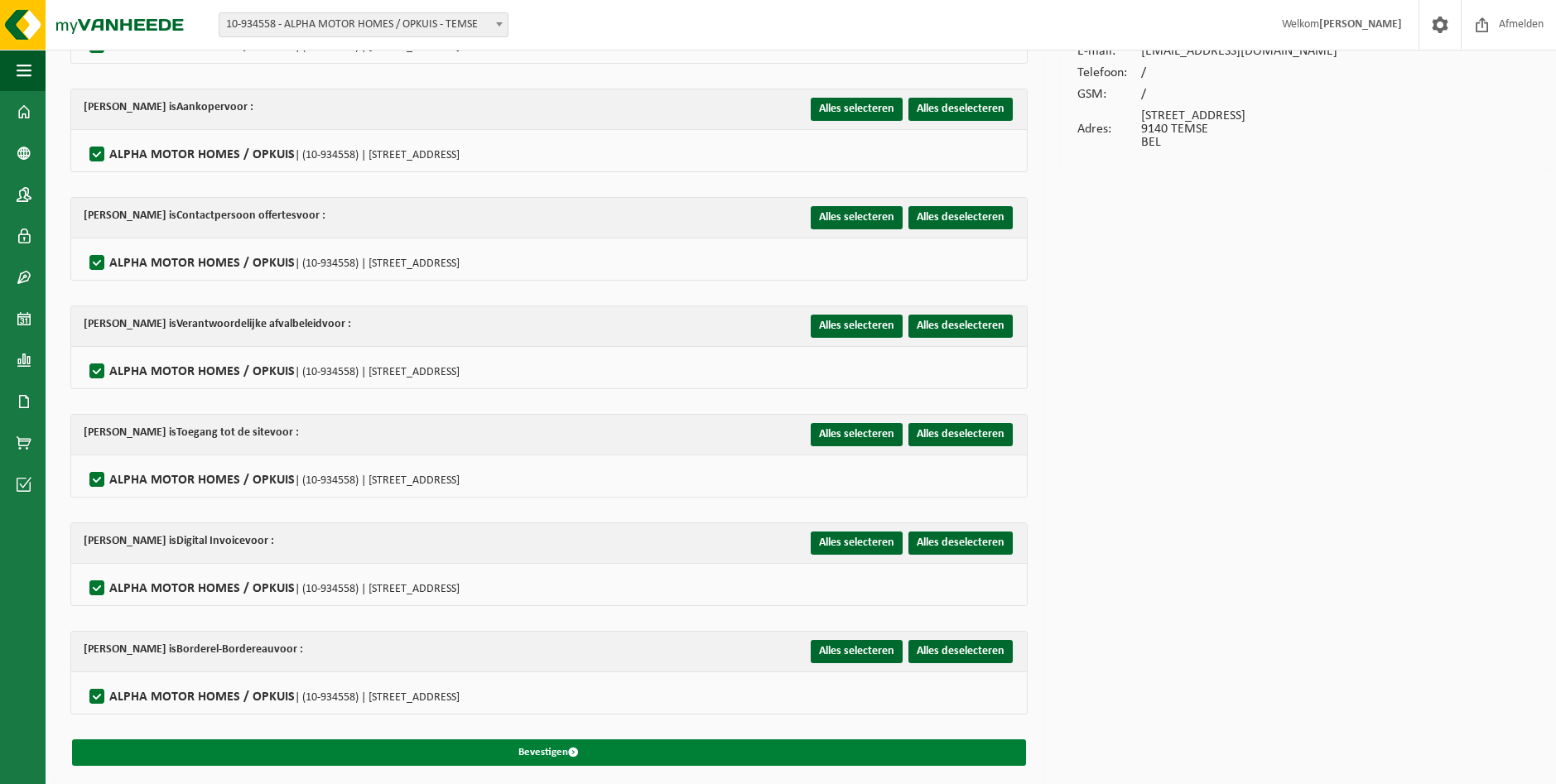
click at [624, 757] on button "Bevestigen" at bounding box center [549, 752] width 954 height 27
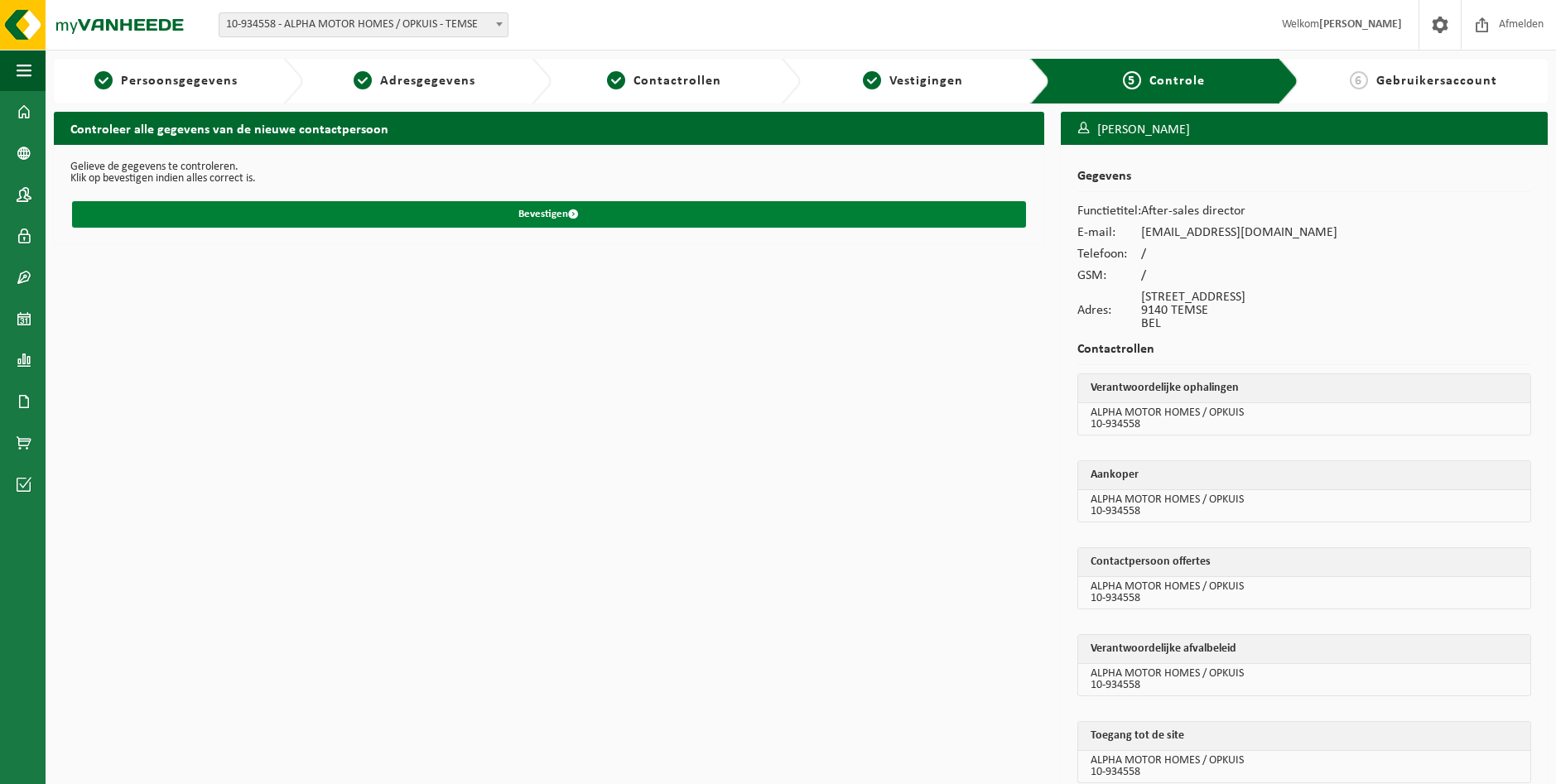
click at [528, 214] on button "Bevestigen" at bounding box center [549, 214] width 954 height 27
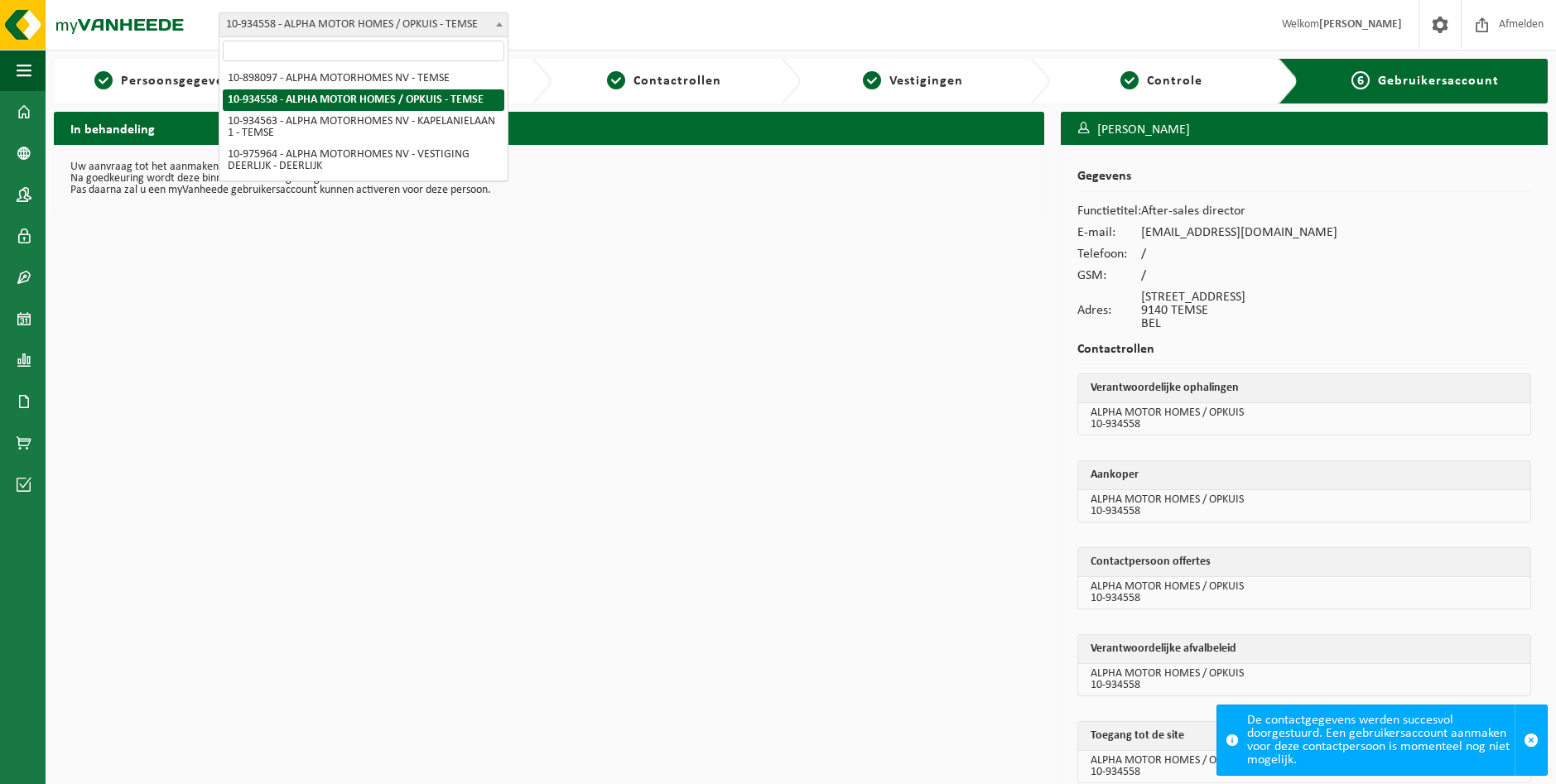
click at [352, 13] on span "10-934558 - ALPHA MOTOR HOMES / OPKUIS - TEMSE" at bounding box center [363, 24] width 288 height 23
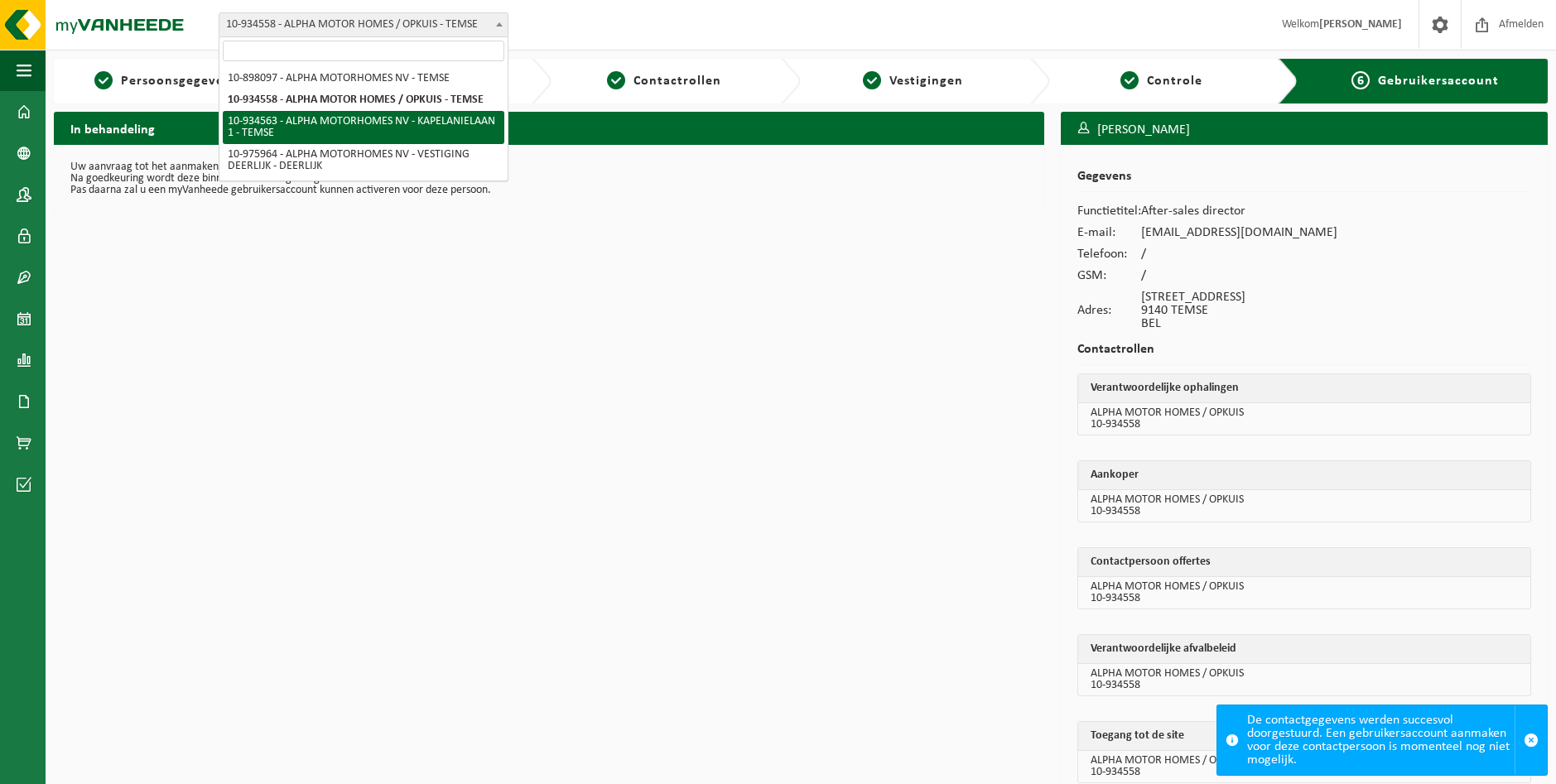
select select "136229"
